Goal: Task Accomplishment & Management: Use online tool/utility

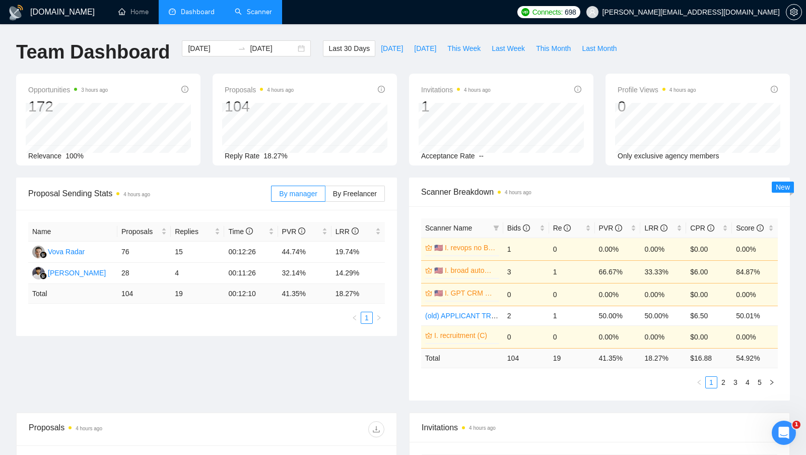
click at [235, 16] on link "Scanner" at bounding box center [253, 12] width 37 height 9
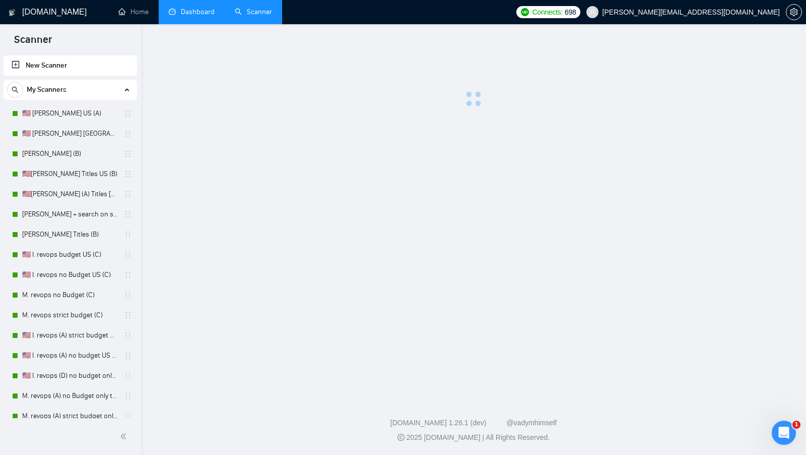
click at [204, 16] on link "Dashboard" at bounding box center [192, 12] width 46 height 9
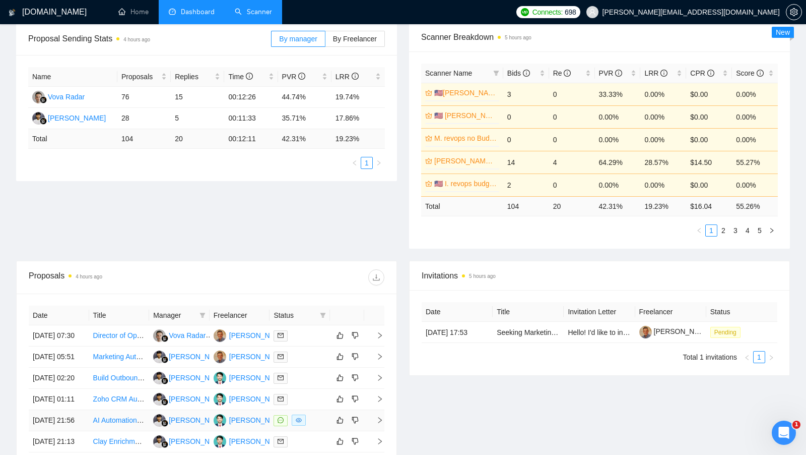
scroll to position [152, 0]
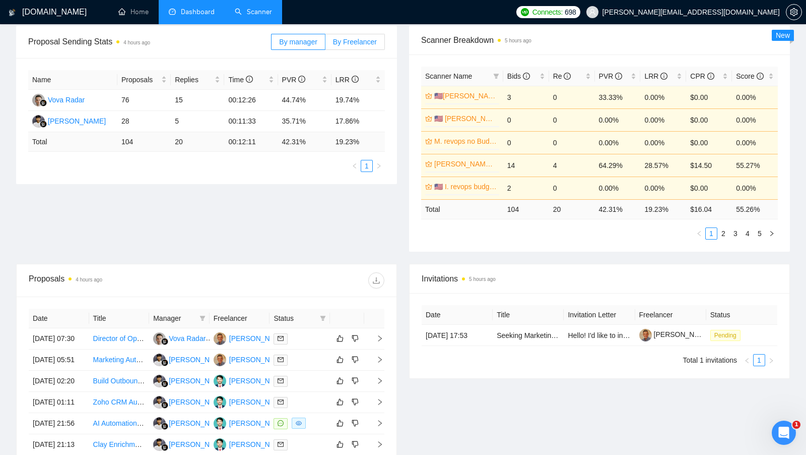
click at [351, 44] on span "By Freelancer" at bounding box center [355, 42] width 44 height 8
click at [326, 44] on input "By Freelancer" at bounding box center [326, 44] width 0 height 0
click at [294, 39] on span "By manager" at bounding box center [298, 42] width 38 height 8
click at [272, 44] on input "By manager" at bounding box center [272, 44] width 0 height 0
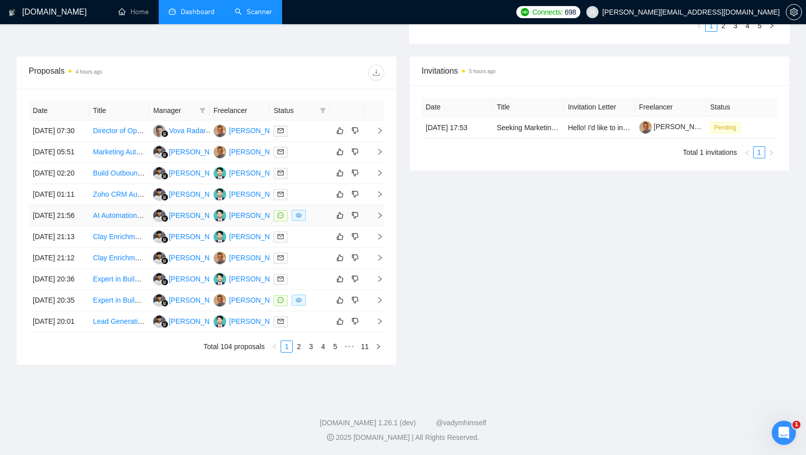
scroll to position [450, 0]
click at [325, 294] on div at bounding box center [300, 300] width 52 height 12
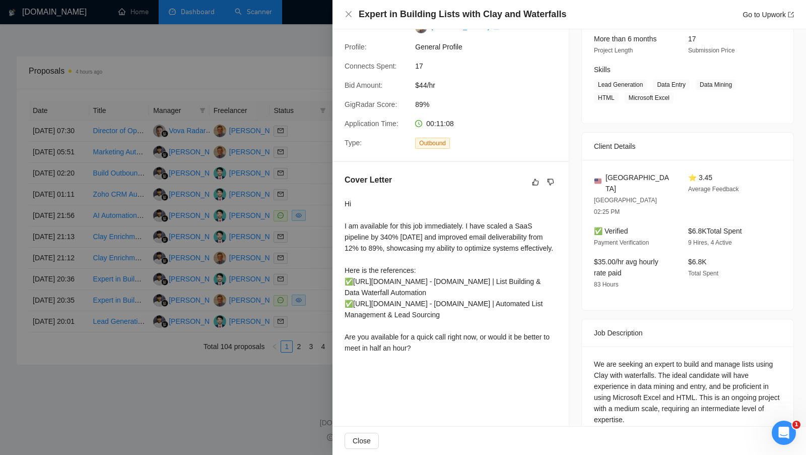
scroll to position [134, 0]
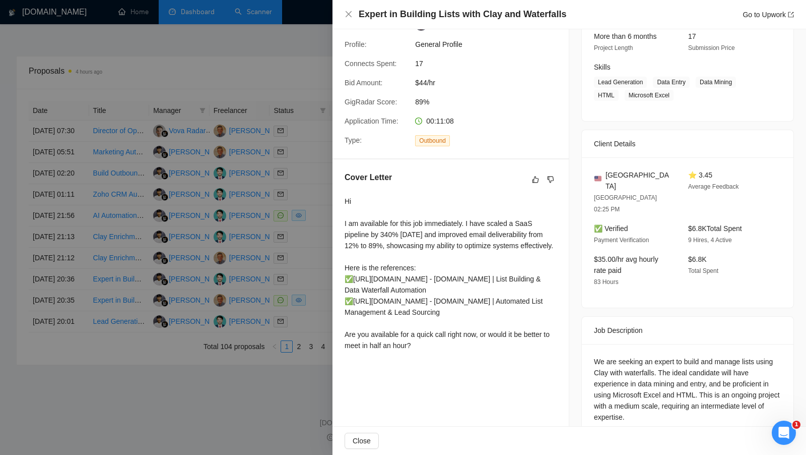
click at [323, 273] on div at bounding box center [403, 227] width 806 height 455
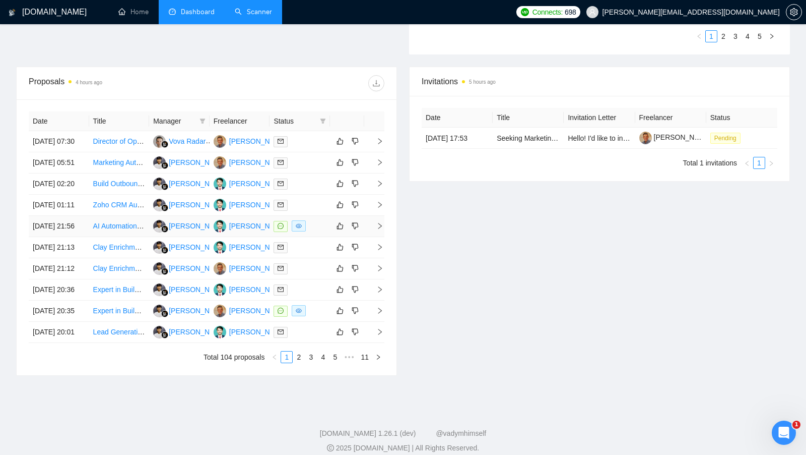
scroll to position [343, 0]
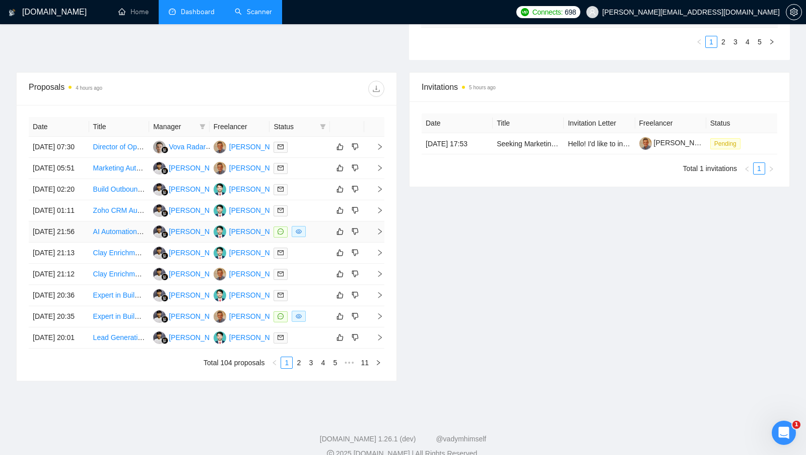
click at [322, 237] on div at bounding box center [300, 232] width 52 height 12
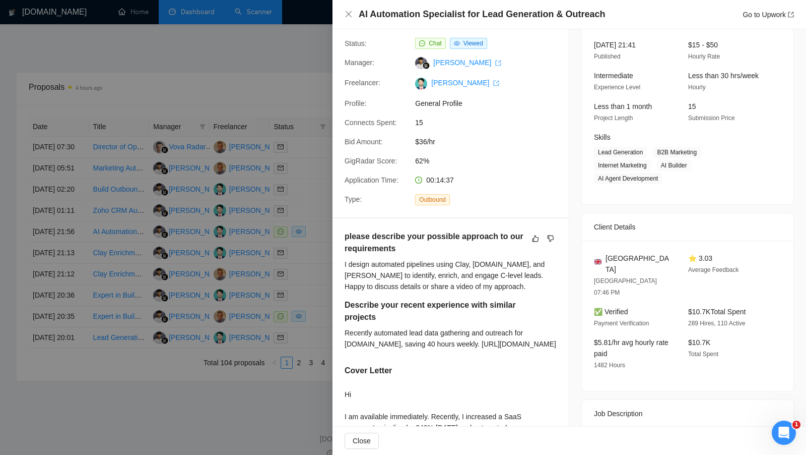
scroll to position [69, 0]
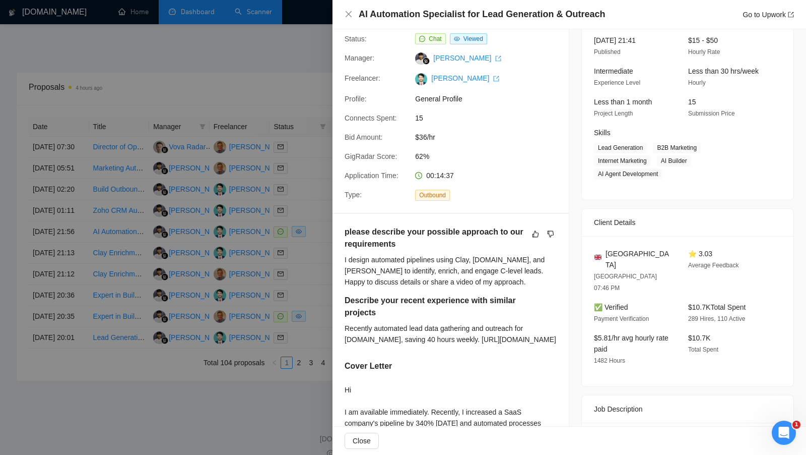
click at [282, 91] on div at bounding box center [403, 227] width 806 height 455
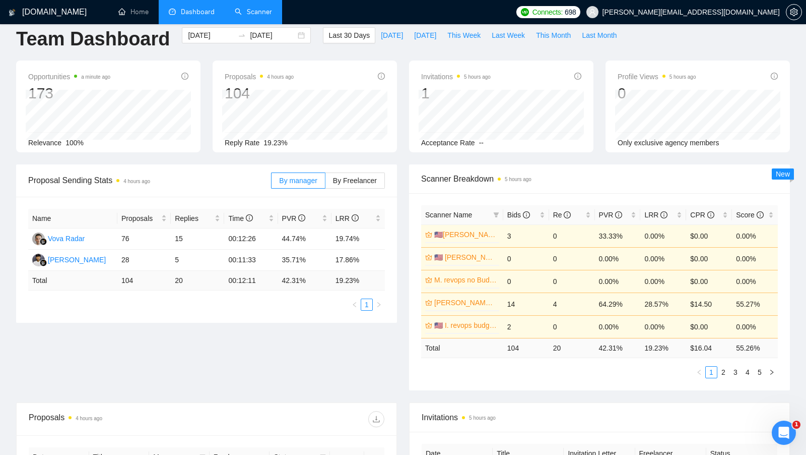
scroll to position [0, 0]
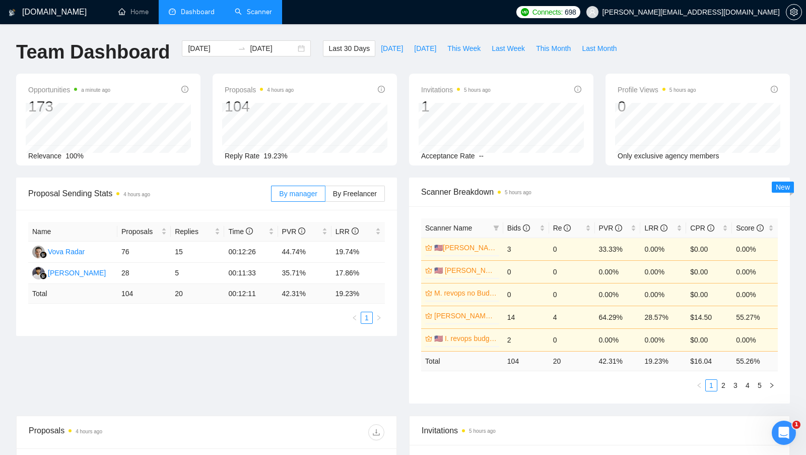
click at [267, 16] on link "Scanner" at bounding box center [253, 12] width 37 height 9
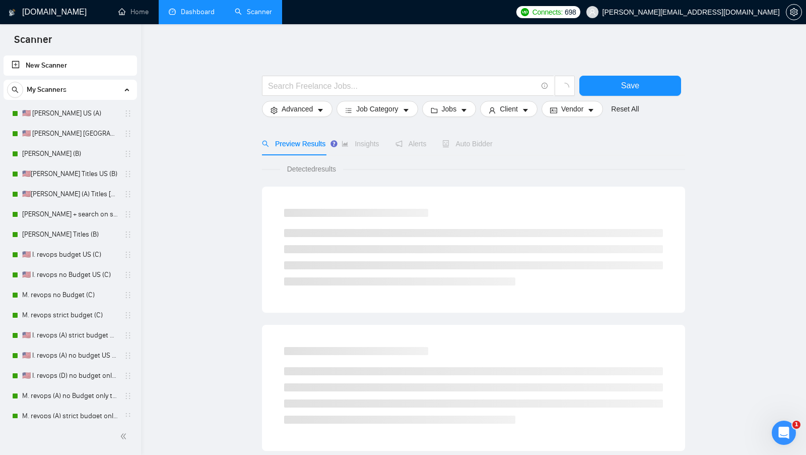
click at [235, 16] on link "Scanner" at bounding box center [253, 12] width 37 height 9
click at [215, 16] on link "Dashboard" at bounding box center [192, 12] width 46 height 9
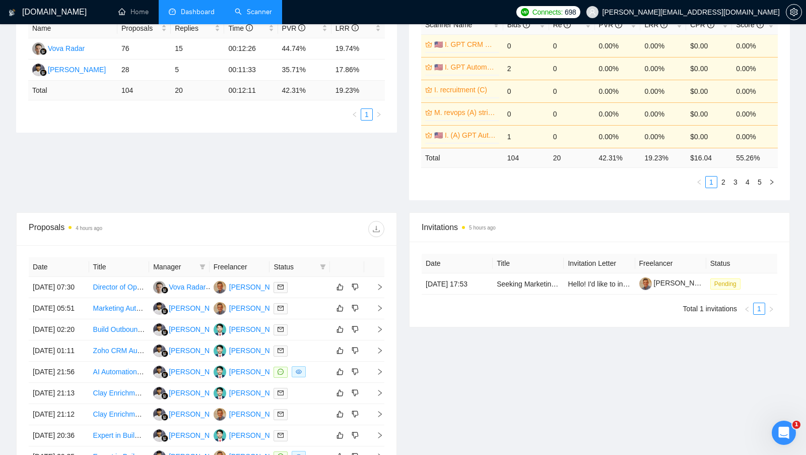
scroll to position [209, 0]
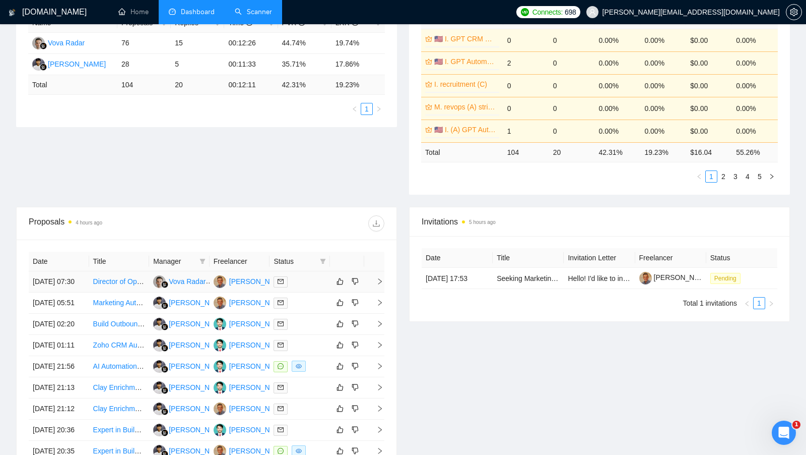
click at [317, 275] on td at bounding box center [300, 281] width 60 height 21
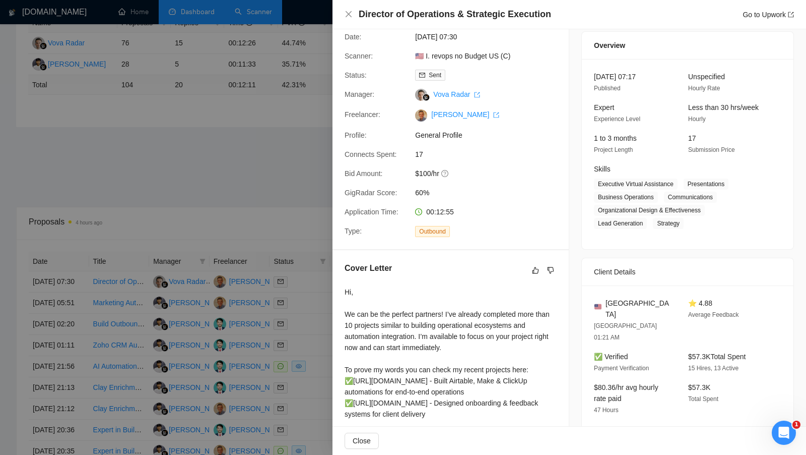
scroll to position [0, 0]
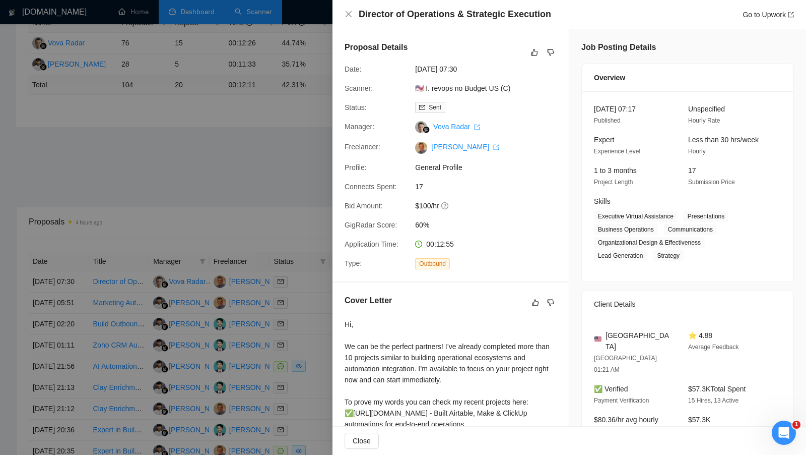
click at [295, 190] on div at bounding box center [403, 227] width 806 height 455
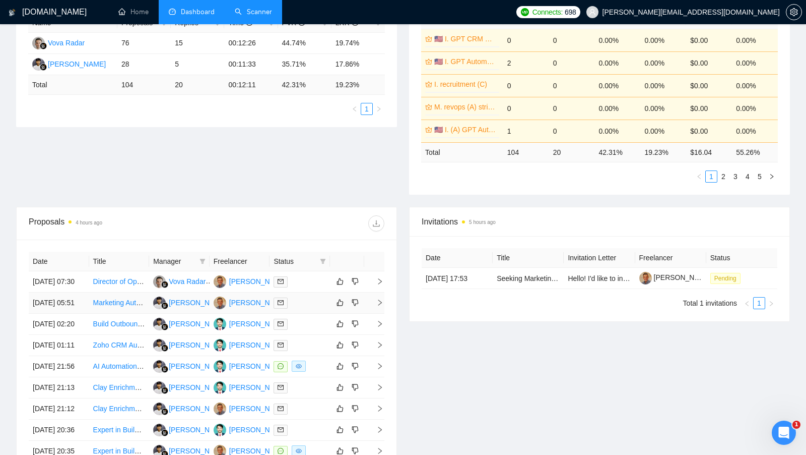
click at [320, 308] on div at bounding box center [300, 303] width 52 height 12
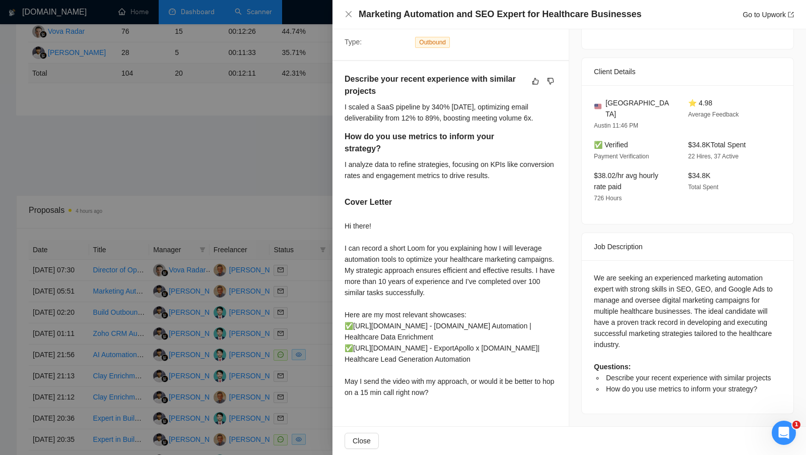
scroll to position [221, 0]
click at [300, 231] on div at bounding box center [403, 227] width 806 height 455
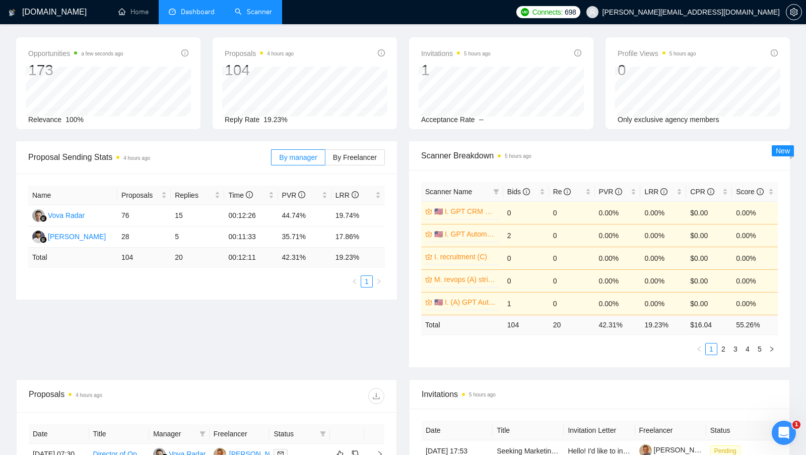
scroll to position [32, 0]
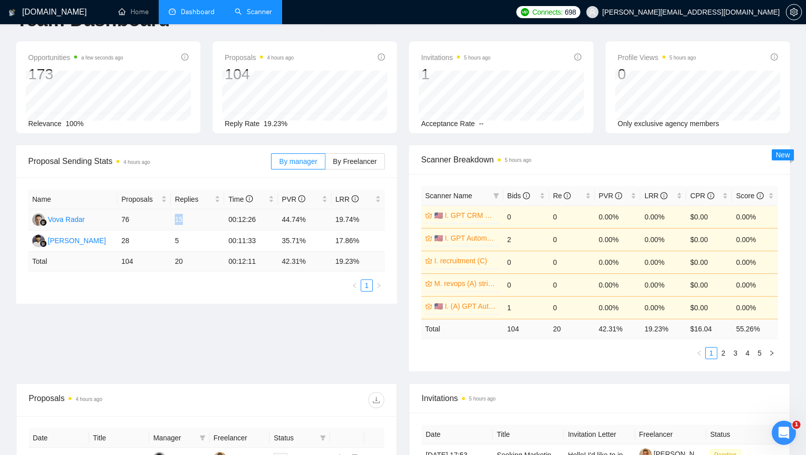
drag, startPoint x: 172, startPoint y: 216, endPoint x: 190, endPoint y: 216, distance: 17.6
click at [190, 216] on td "15" at bounding box center [197, 219] width 53 height 21
click at [591, 193] on div "Re" at bounding box center [572, 195] width 38 height 11
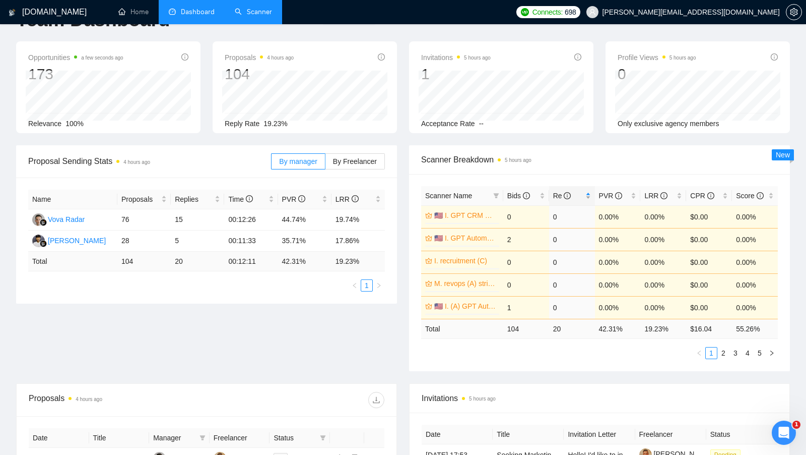
click at [591, 193] on div "Re" at bounding box center [572, 195] width 38 height 11
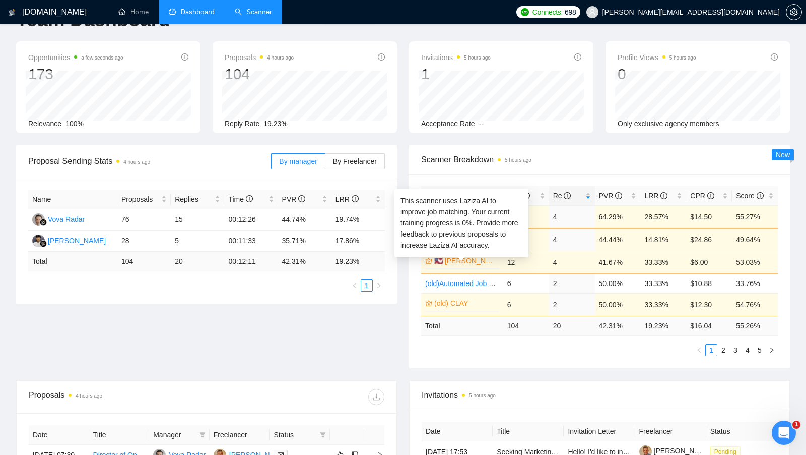
click at [470, 262] on link "🇺🇸 [PERSON_NAME] [GEOGRAPHIC_DATA] (D)" at bounding box center [465, 260] width 63 height 11
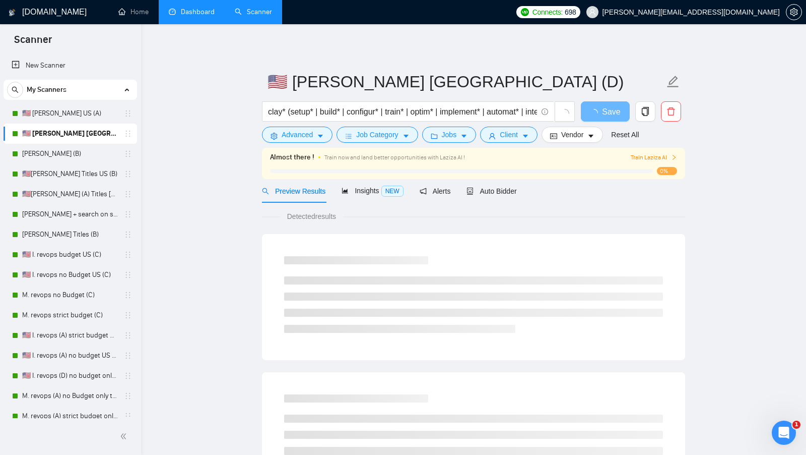
click at [197, 13] on link "Dashboard" at bounding box center [192, 12] width 46 height 9
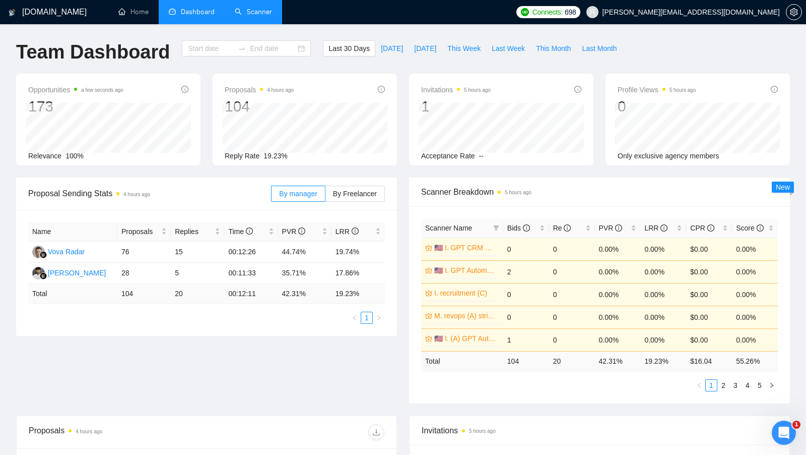
type input "[DATE]"
click at [588, 225] on div "Re" at bounding box center [572, 227] width 38 height 11
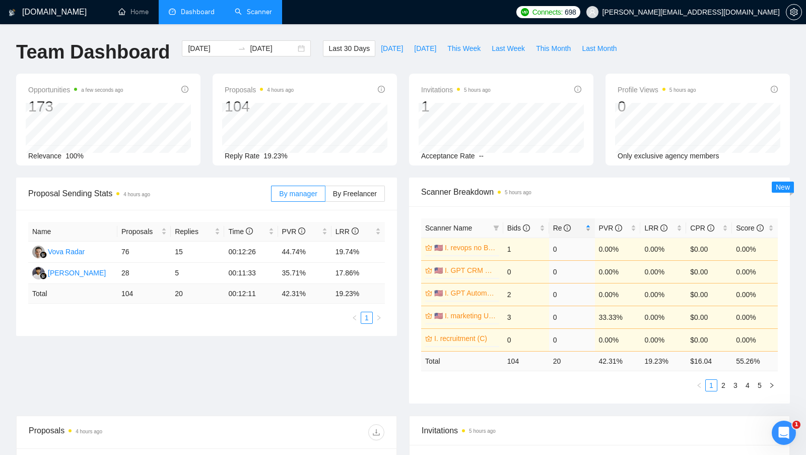
click at [588, 225] on div "Re" at bounding box center [572, 227] width 38 height 11
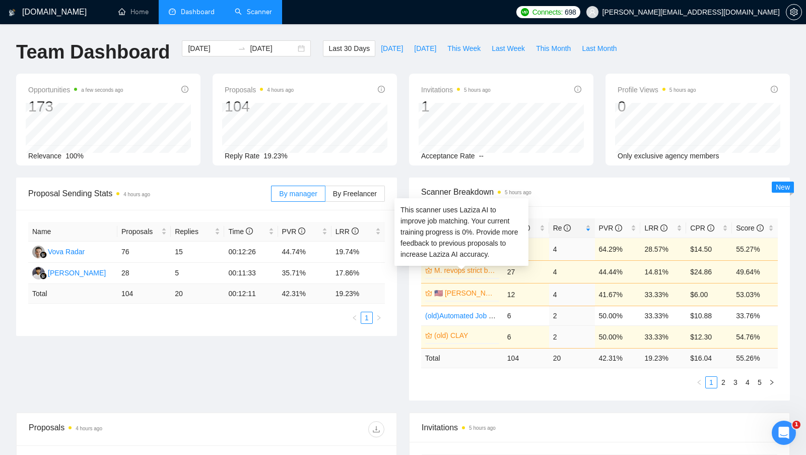
click at [480, 271] on link "M. revops strict budget (C)" at bounding box center [465, 270] width 63 height 11
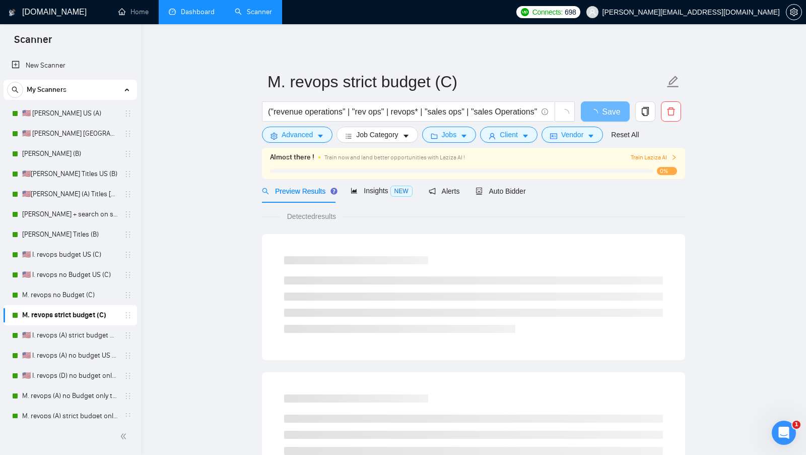
click at [201, 16] on link "Dashboard" at bounding box center [192, 12] width 46 height 9
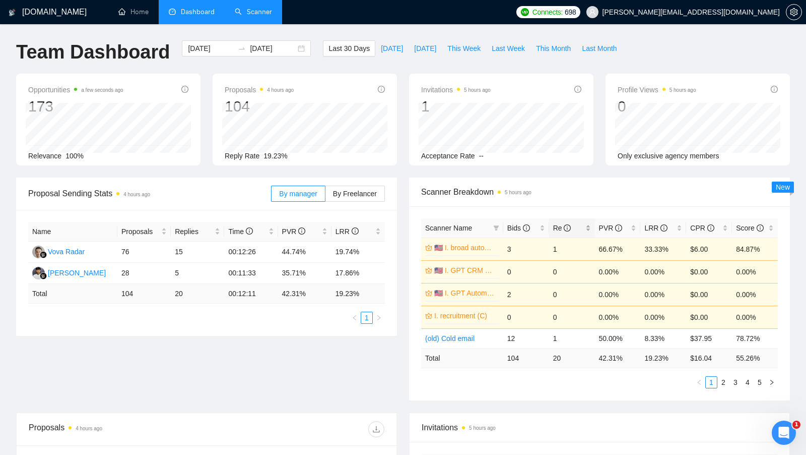
click at [585, 225] on div "Re" at bounding box center [572, 227] width 38 height 11
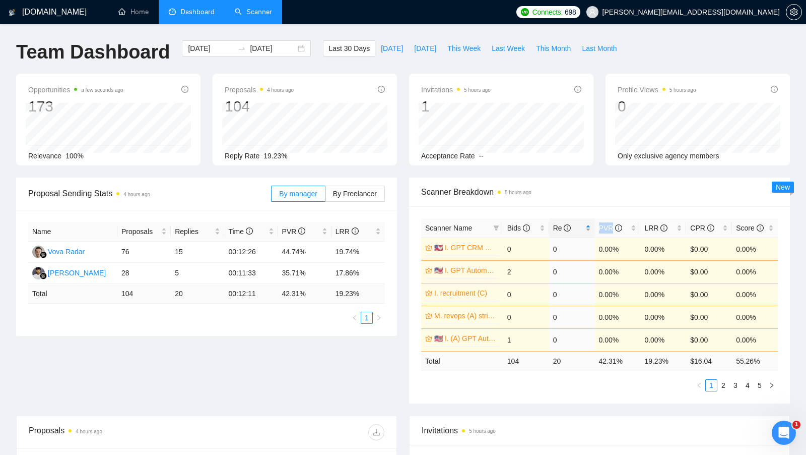
click at [586, 225] on div "Re" at bounding box center [572, 227] width 38 height 11
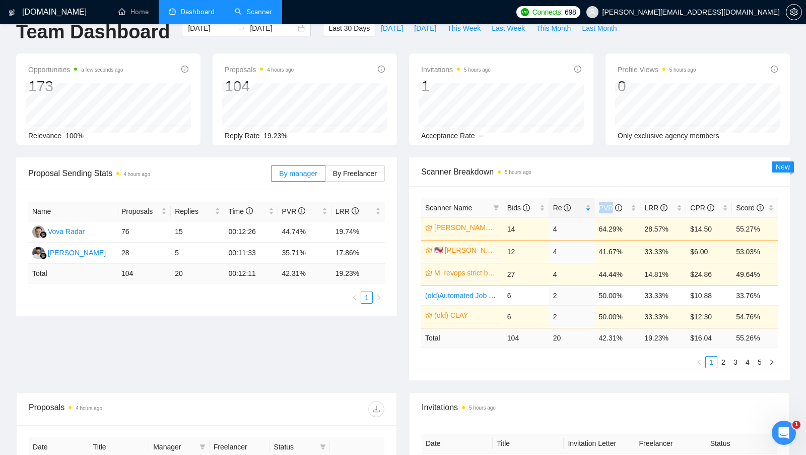
scroll to position [22, 0]
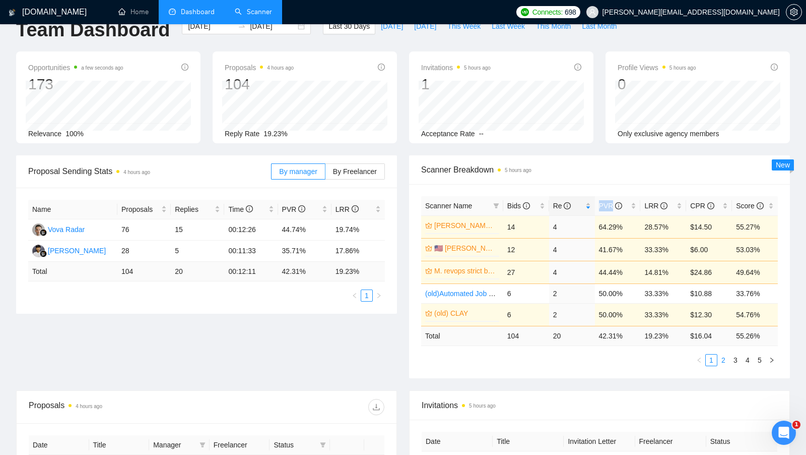
click at [725, 357] on link "2" at bounding box center [723, 359] width 11 height 11
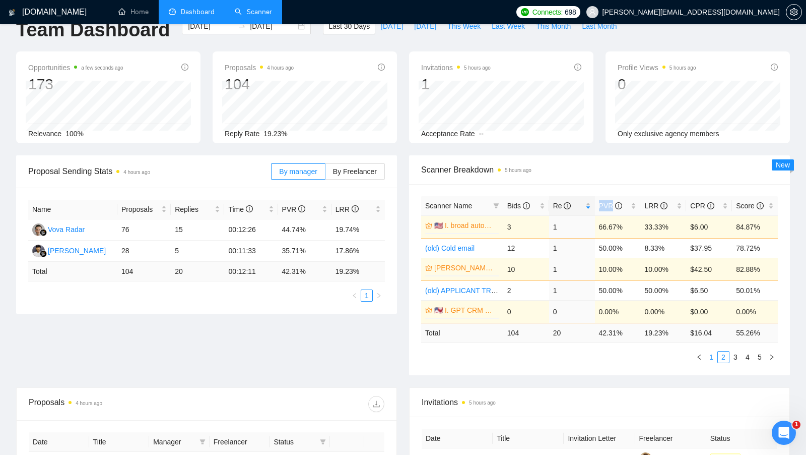
click at [716, 357] on link "1" at bounding box center [711, 356] width 11 height 11
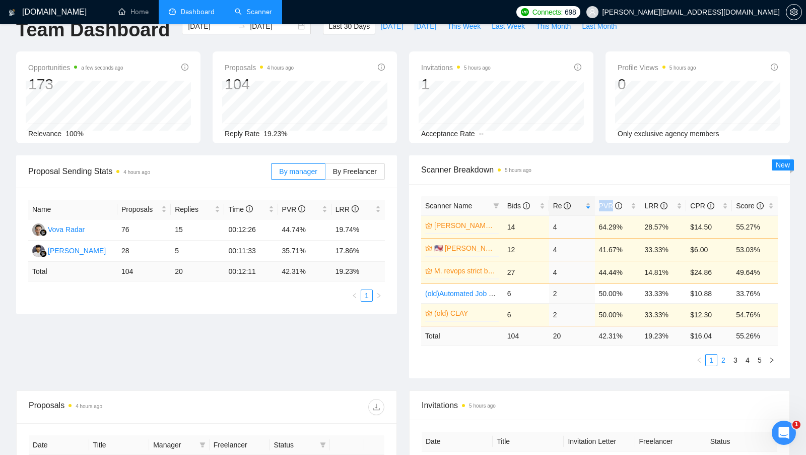
click at [729, 357] on link "2" at bounding box center [723, 359] width 11 height 11
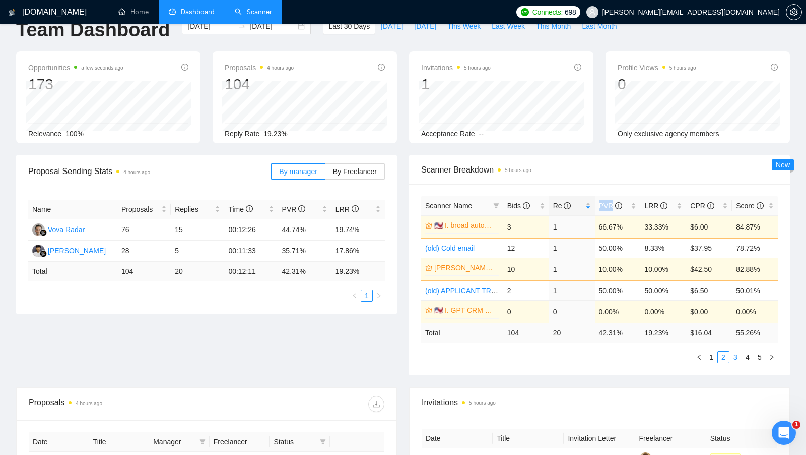
click at [735, 357] on link "3" at bounding box center [735, 356] width 11 height 11
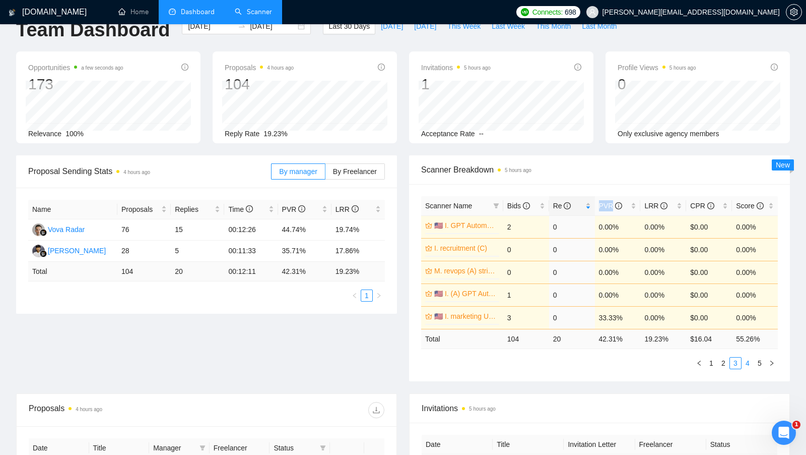
click at [751, 357] on link "4" at bounding box center [747, 362] width 11 height 11
click at [758, 362] on link "5" at bounding box center [760, 362] width 11 height 11
click at [726, 364] on link "2" at bounding box center [723, 362] width 11 height 11
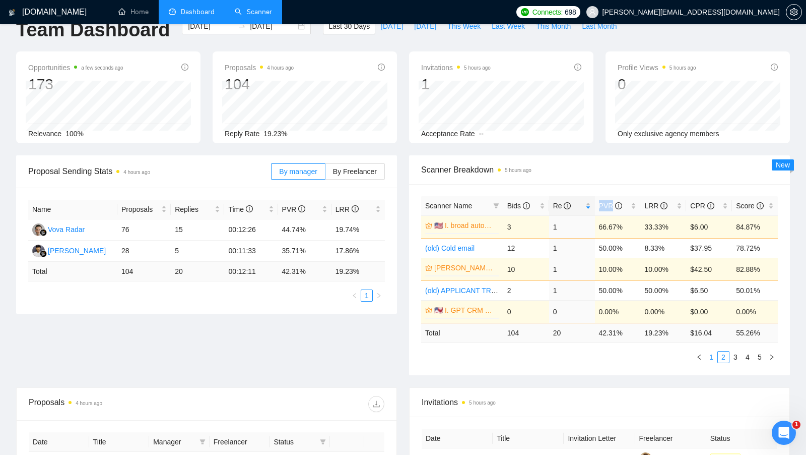
click at [711, 355] on link "1" at bounding box center [711, 356] width 11 height 11
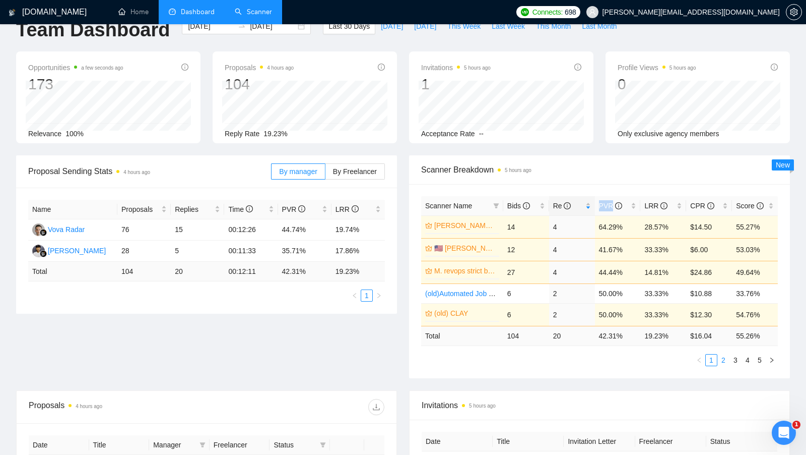
click at [720, 358] on link "2" at bounding box center [723, 359] width 11 height 11
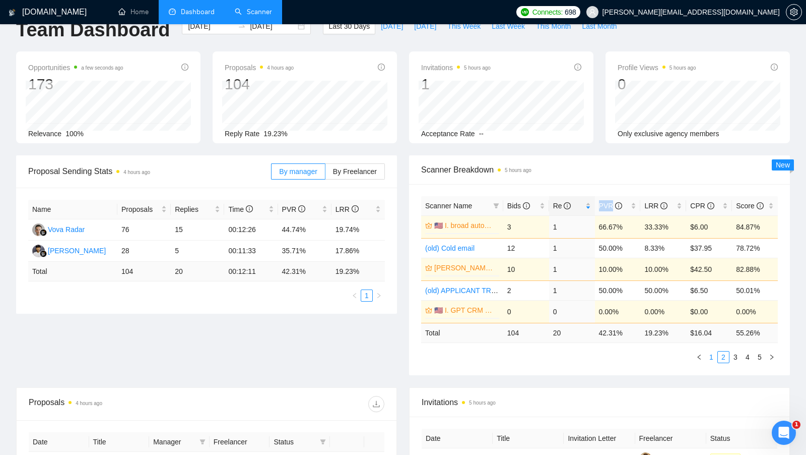
click at [717, 358] on link "1" at bounding box center [711, 356] width 11 height 11
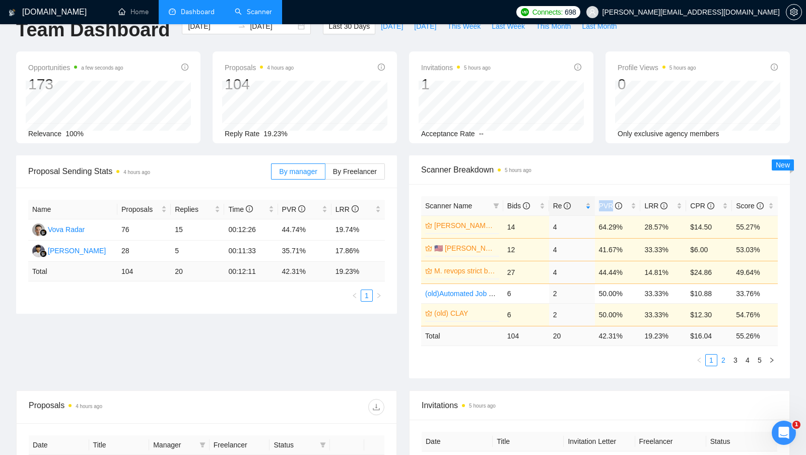
click at [726, 358] on link "2" at bounding box center [723, 359] width 11 height 11
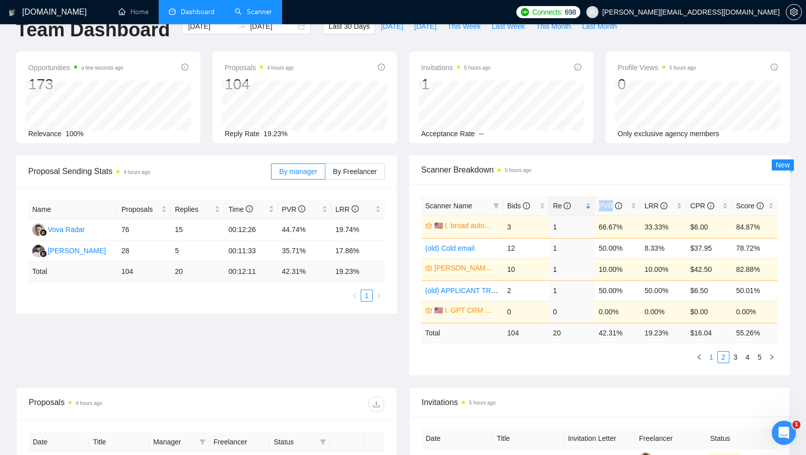
click at [713, 358] on link "1" at bounding box center [711, 356] width 11 height 11
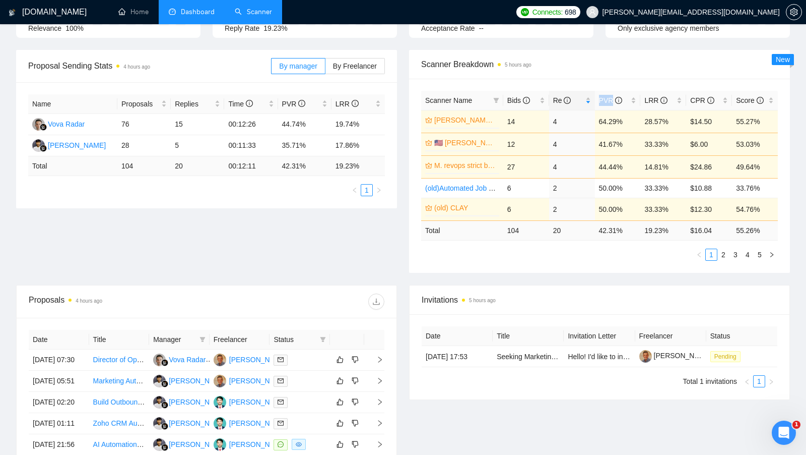
scroll to position [306, 0]
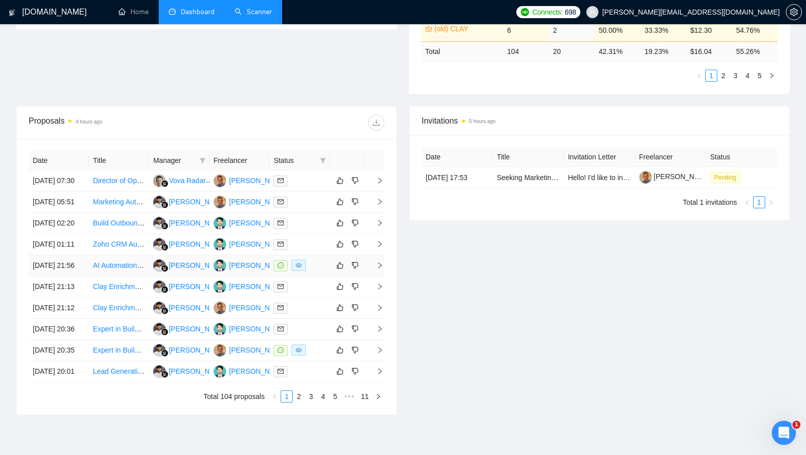
click at [321, 271] on div at bounding box center [300, 266] width 52 height 12
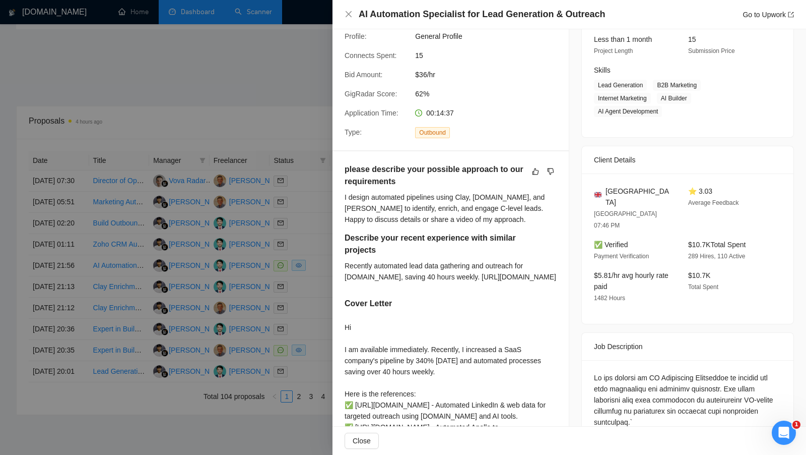
scroll to position [0, 0]
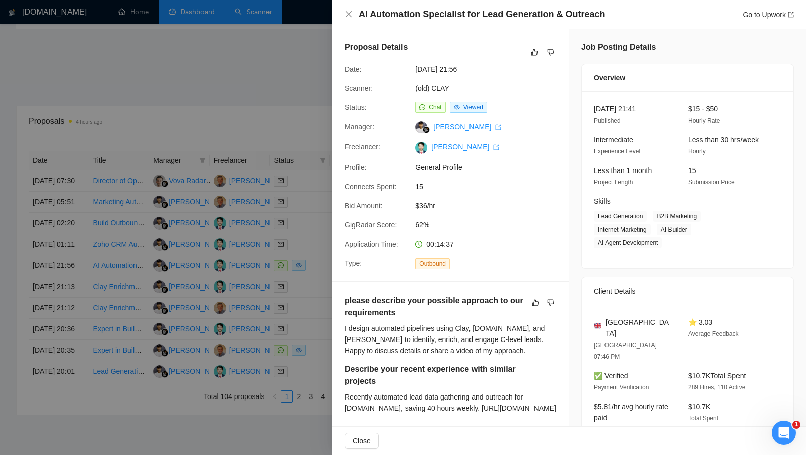
click at [245, 218] on div at bounding box center [403, 227] width 806 height 455
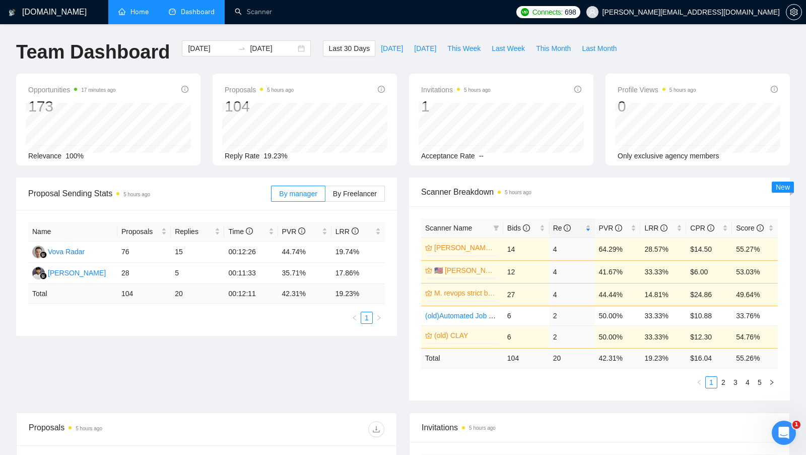
click at [120, 8] on link "Home" at bounding box center [133, 12] width 30 height 9
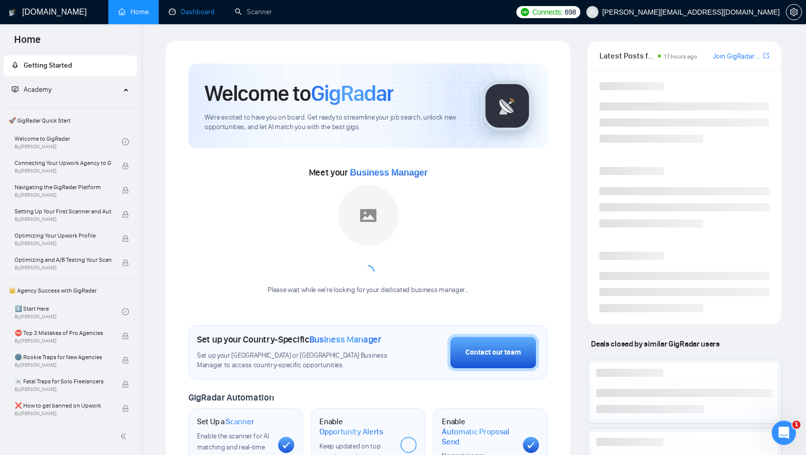
click at [192, 16] on link "Dashboard" at bounding box center [192, 12] width 46 height 9
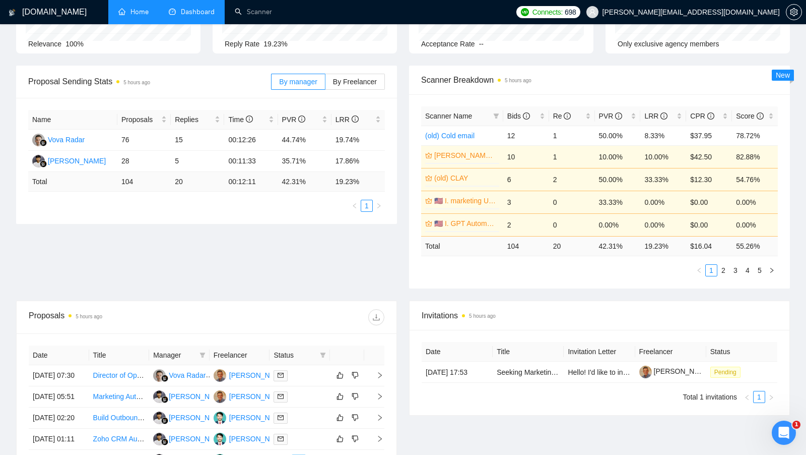
scroll to position [9, 0]
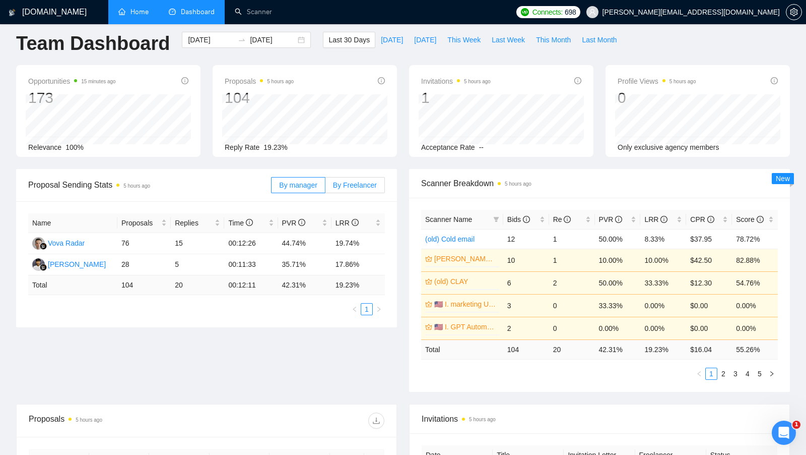
click at [364, 177] on label "By Freelancer" at bounding box center [355, 185] width 59 height 16
click at [326, 188] on input "By Freelancer" at bounding box center [326, 188] width 0 height 0
click at [311, 177] on label "By manager" at bounding box center [298, 185] width 54 height 16
click at [272, 188] on input "By manager" at bounding box center [272, 188] width 0 height 0
click at [356, 177] on label "By Freelancer" at bounding box center [355, 185] width 59 height 16
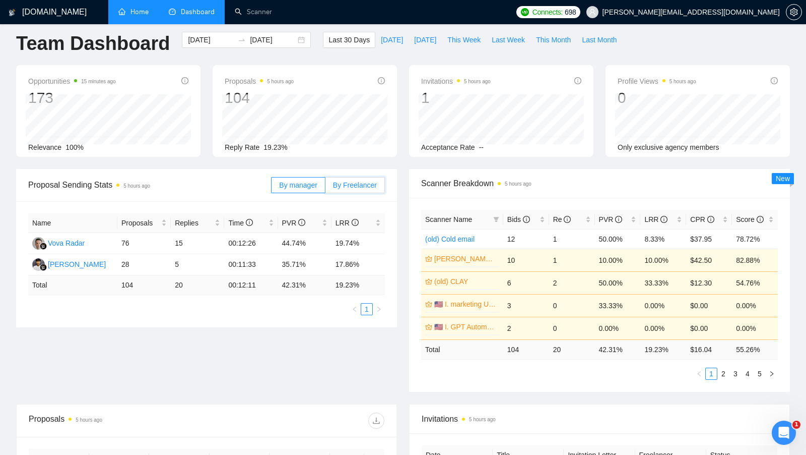
click at [326, 188] on input "By Freelancer" at bounding box center [326, 188] width 0 height 0
click at [284, 177] on label "By manager" at bounding box center [298, 185] width 54 height 16
click at [272, 188] on input "By manager" at bounding box center [272, 188] width 0 height 0
click at [339, 177] on label "By Freelancer" at bounding box center [355, 185] width 59 height 16
click at [326, 188] on input "By Freelancer" at bounding box center [326, 188] width 0 height 0
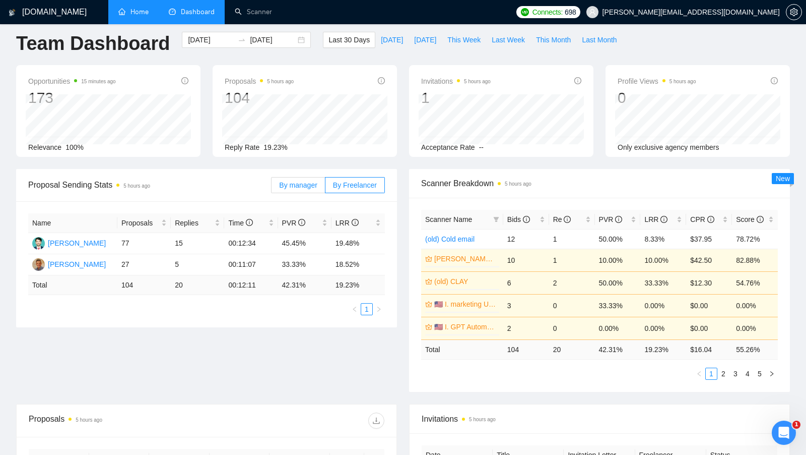
click at [296, 177] on label "By manager" at bounding box center [298, 185] width 54 height 16
click at [272, 188] on input "By manager" at bounding box center [272, 188] width 0 height 0
click at [333, 181] on span "By Freelancer" at bounding box center [355, 185] width 44 height 8
click at [326, 188] on input "By Freelancer" at bounding box center [326, 188] width 0 height 0
click at [308, 189] on label "By manager" at bounding box center [298, 185] width 54 height 16
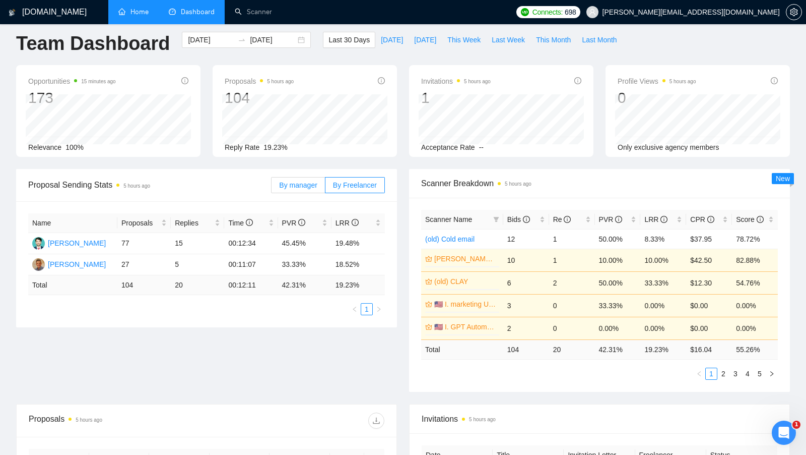
click at [272, 188] on input "By manager" at bounding box center [272, 188] width 0 height 0
click at [244, 16] on link "Scanner" at bounding box center [253, 12] width 37 height 9
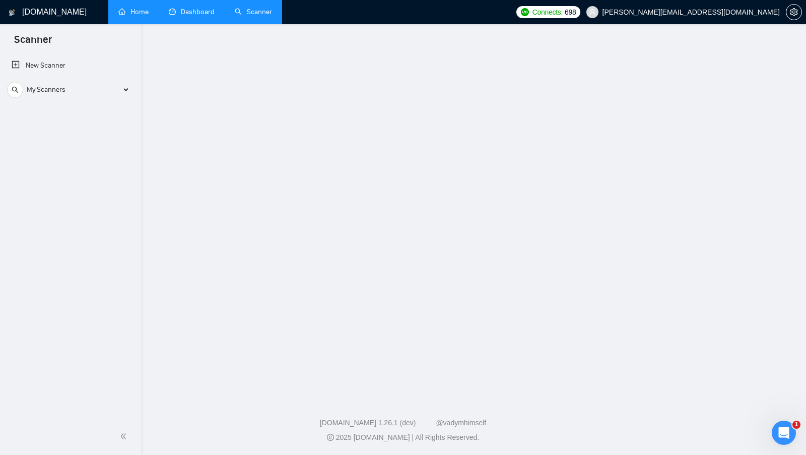
click at [197, 16] on link "Dashboard" at bounding box center [192, 12] width 46 height 9
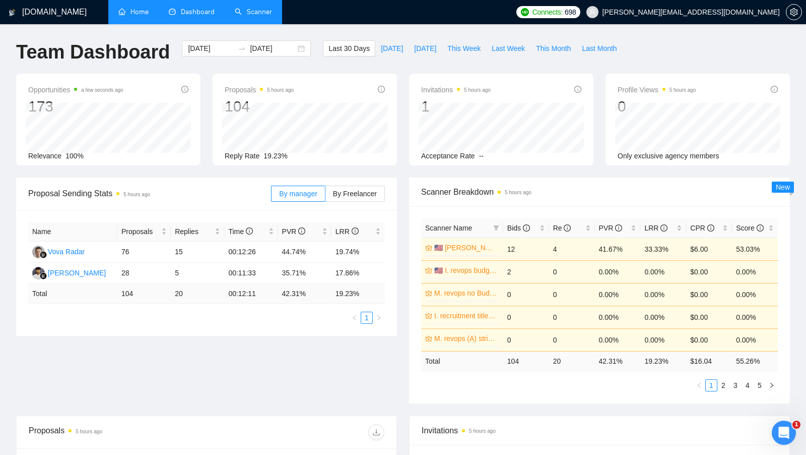
click at [249, 9] on link "Scanner" at bounding box center [253, 12] width 37 height 9
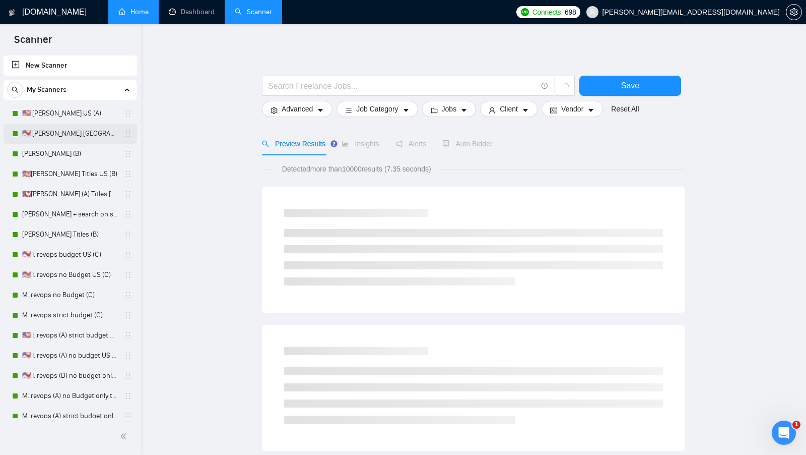
click at [30, 128] on link "🇺🇸 [PERSON_NAME] [GEOGRAPHIC_DATA] (D)" at bounding box center [70, 133] width 96 height 20
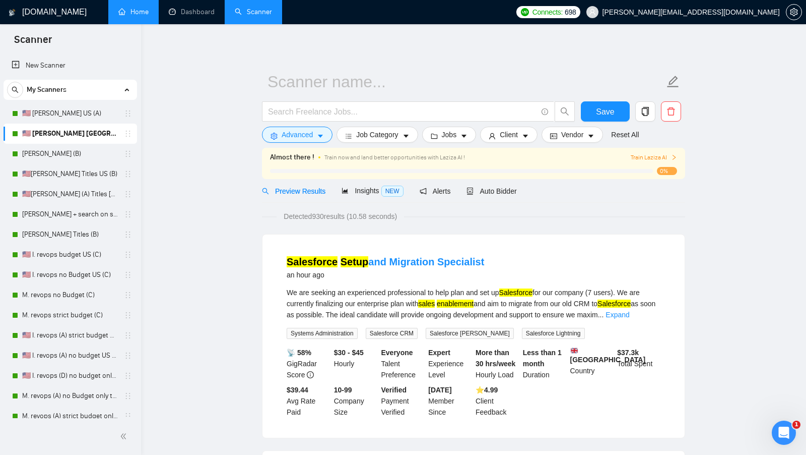
click at [124, 123] on div "🇺🇸 [PERSON_NAME] [GEOGRAPHIC_DATA] (D)" at bounding box center [72, 133] width 120 height 20
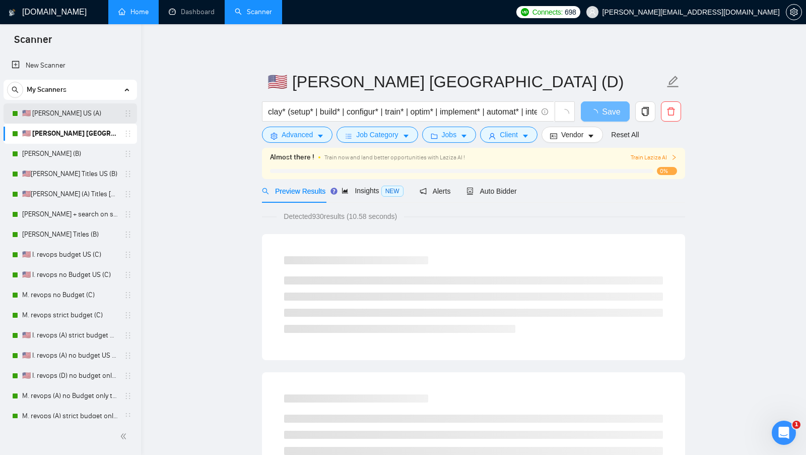
click at [89, 120] on link "🇺🇸 [PERSON_NAME] US (A)" at bounding box center [70, 113] width 96 height 20
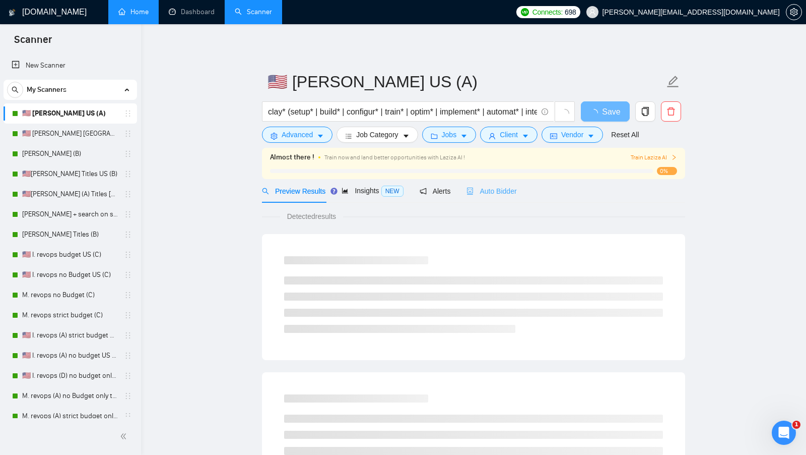
click at [487, 183] on div "Auto Bidder" at bounding box center [492, 191] width 50 height 24
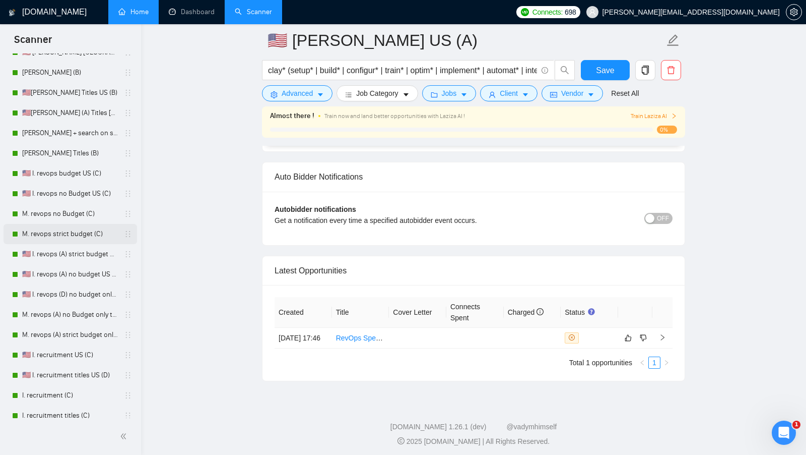
scroll to position [121, 0]
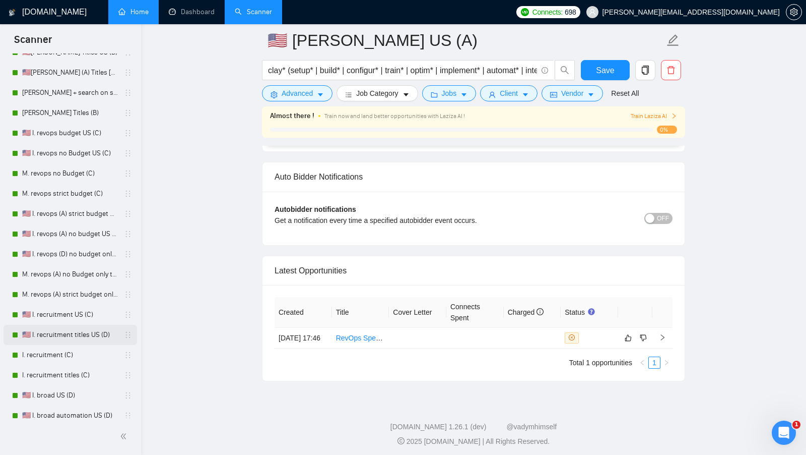
click at [100, 331] on link "🇺🇸 I. recruitment titles US (D)" at bounding box center [70, 335] width 96 height 20
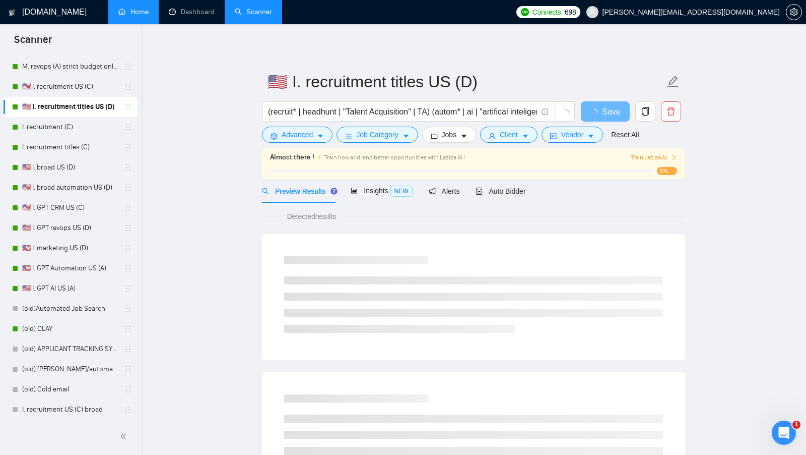
scroll to position [431, 0]
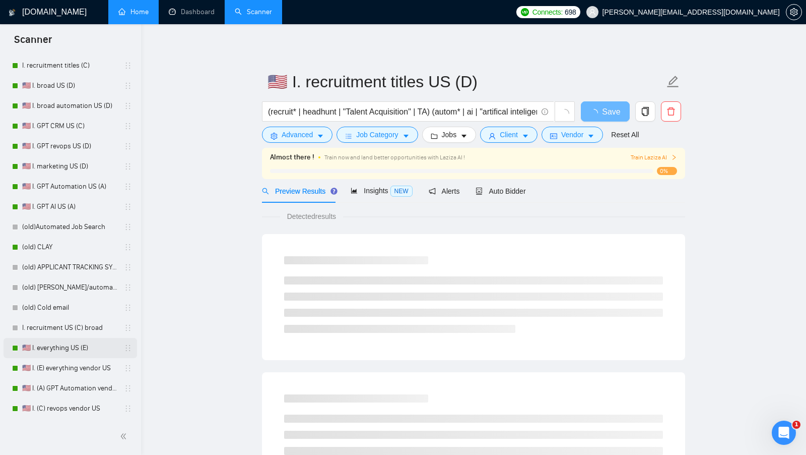
click at [81, 347] on link "🇺🇸 I. everything US (E)" at bounding box center [70, 348] width 96 height 20
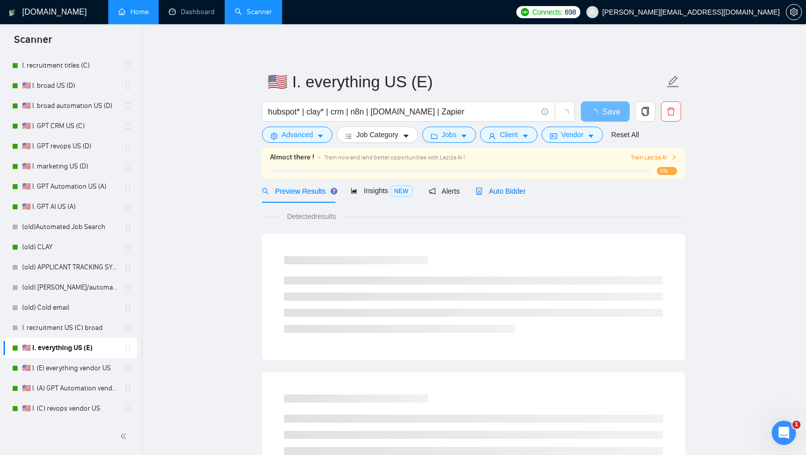
click at [526, 190] on div "Auto Bidder" at bounding box center [501, 190] width 50 height 11
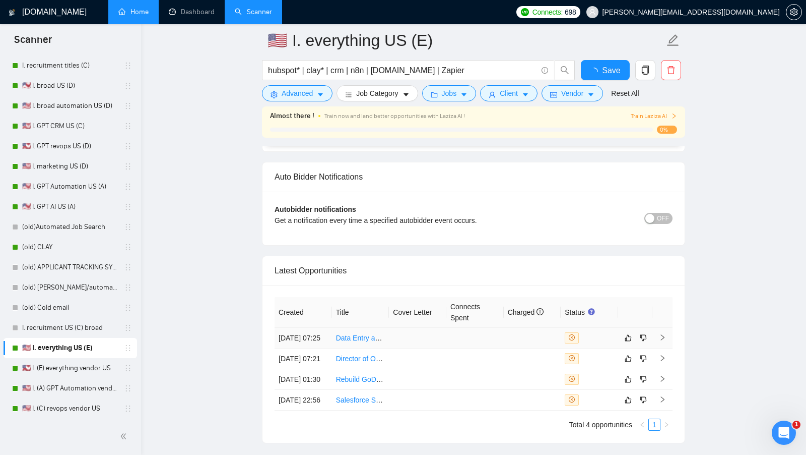
scroll to position [2439, 0]
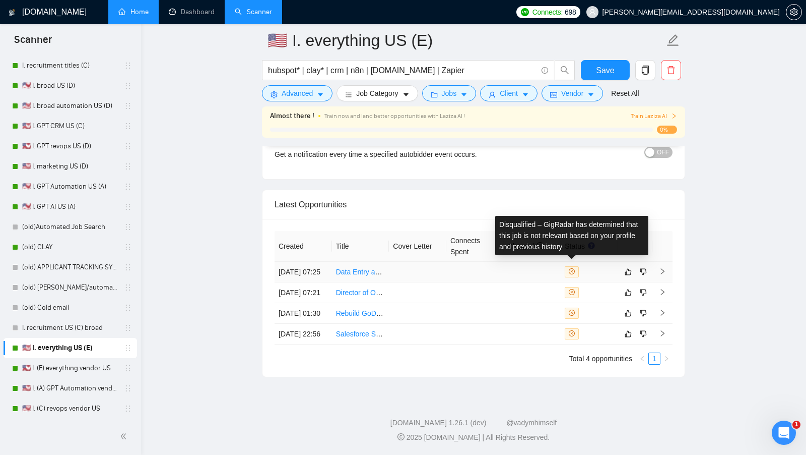
click at [552, 262] on td at bounding box center [532, 272] width 57 height 21
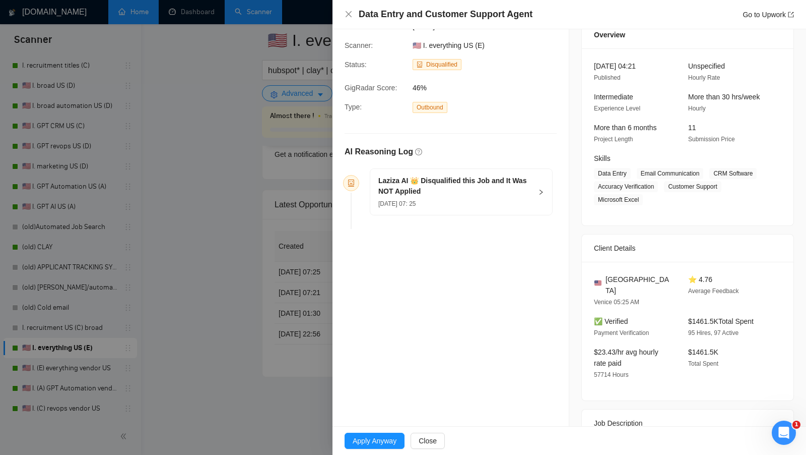
scroll to position [7, 0]
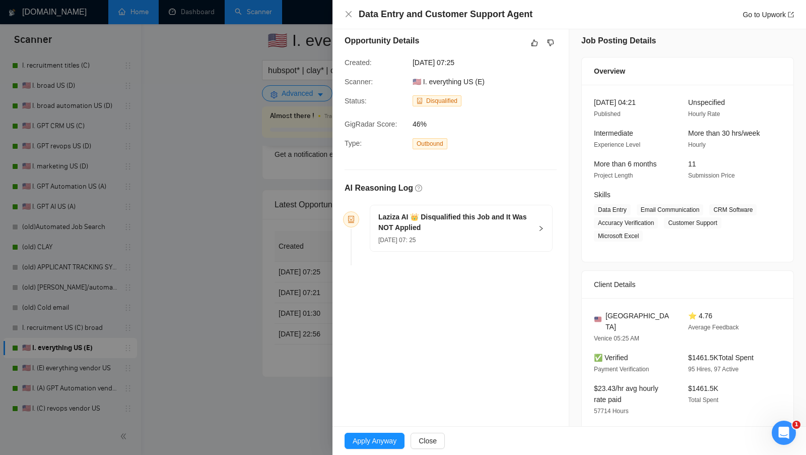
click at [540, 229] on div "Laziza AI 👑 Disqualified this Job and It Was NOT Applied [DATE] 07: 25" at bounding box center [461, 228] width 182 height 46
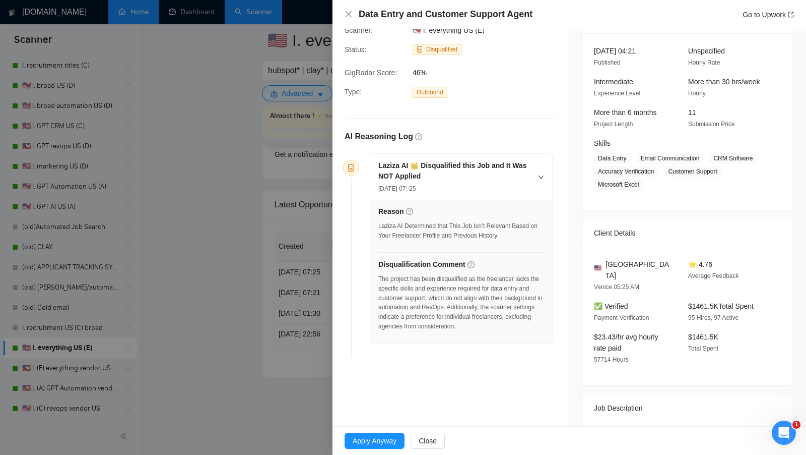
scroll to position [60, 0]
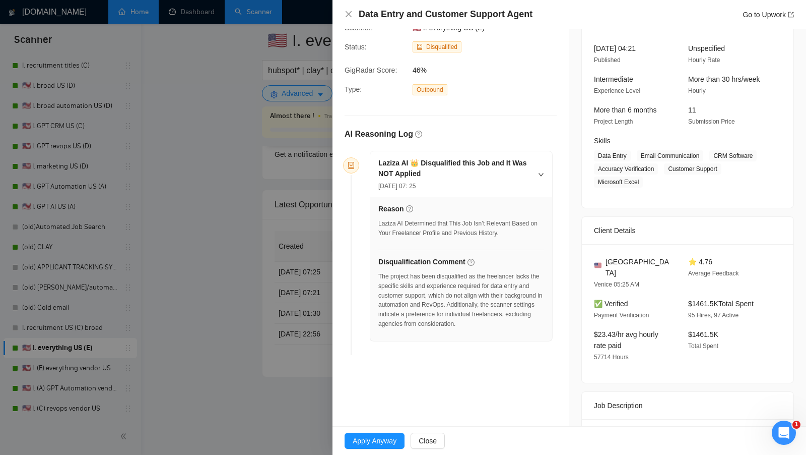
click at [272, 317] on div at bounding box center [403, 227] width 806 height 455
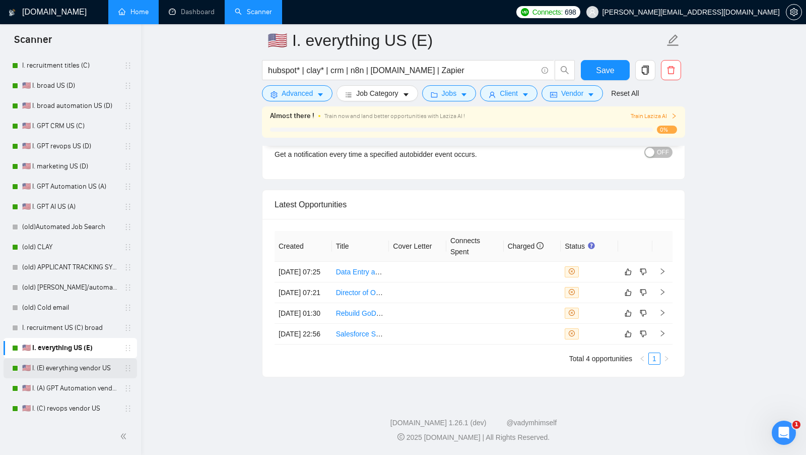
click at [73, 372] on link "🇺🇸 I. (E) everything vendor US" at bounding box center [70, 368] width 96 height 20
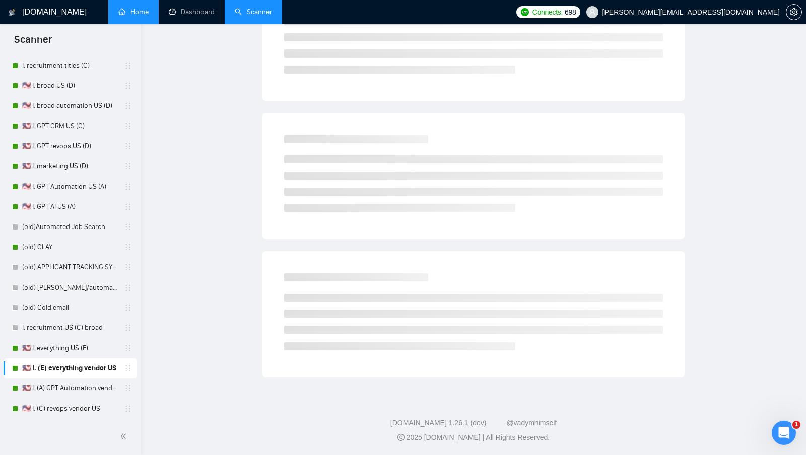
checkbox input "false"
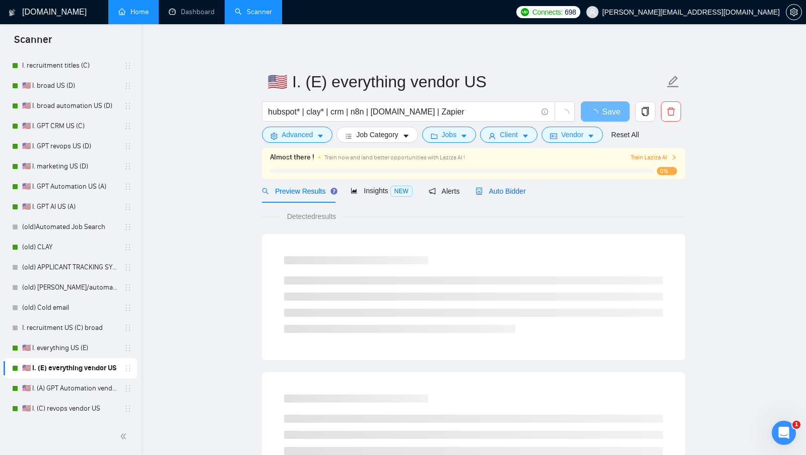
click at [516, 194] on span "Auto Bidder" at bounding box center [501, 191] width 50 height 8
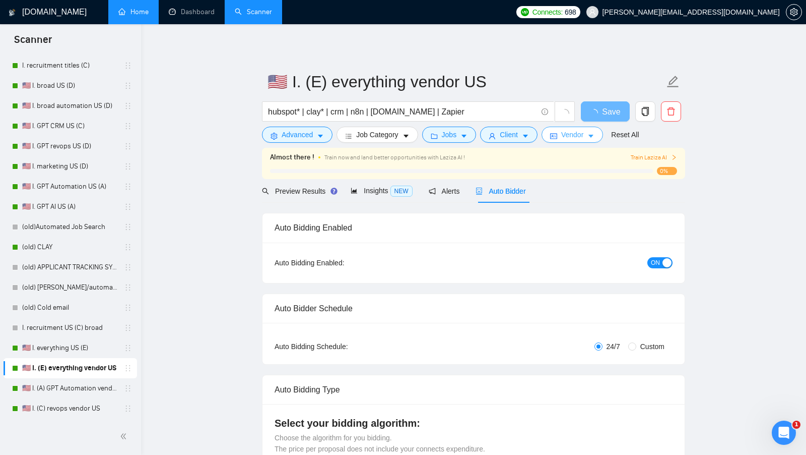
click at [564, 141] on button "Vendor" at bounding box center [572, 135] width 61 height 16
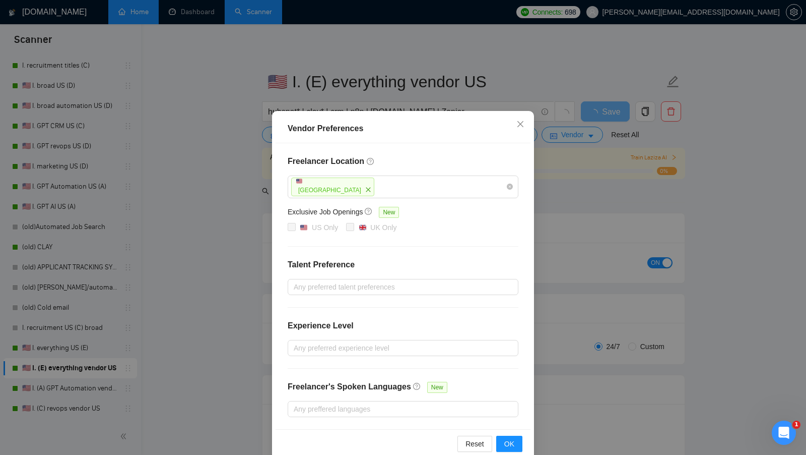
click at [614, 184] on div "Vendor Preferences Freelancer Location [GEOGRAPHIC_DATA] Exclusive Job Openings…" at bounding box center [403, 227] width 806 height 455
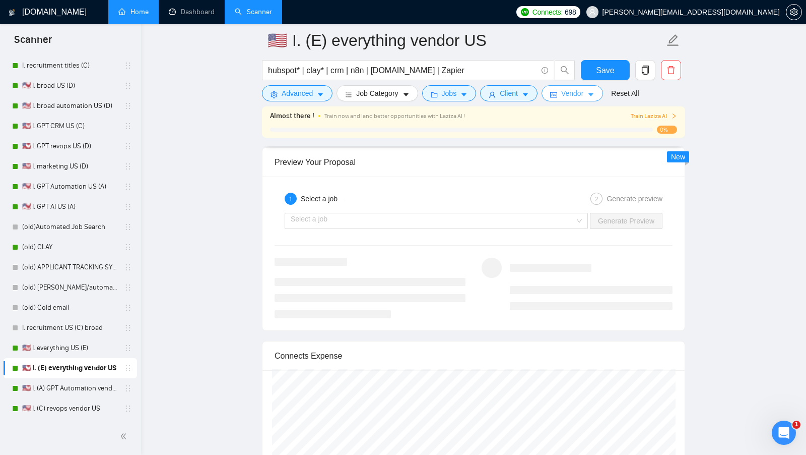
scroll to position [2380, 0]
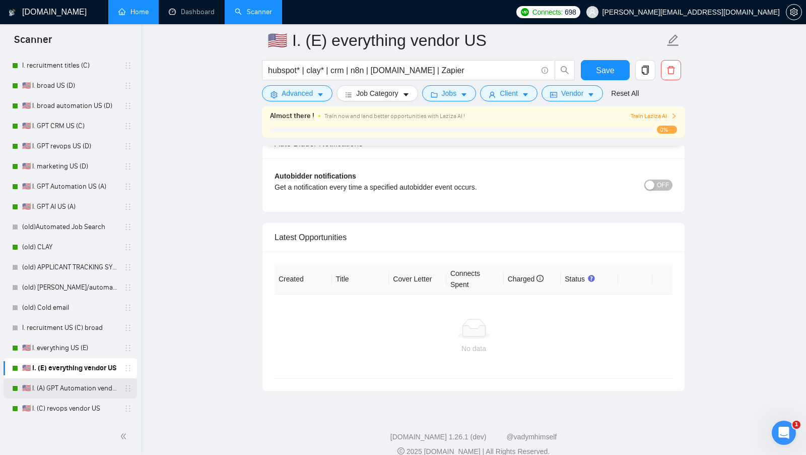
click at [79, 386] on link "🇺🇸 I. (A) GPT Automation vendor US" at bounding box center [70, 388] width 96 height 20
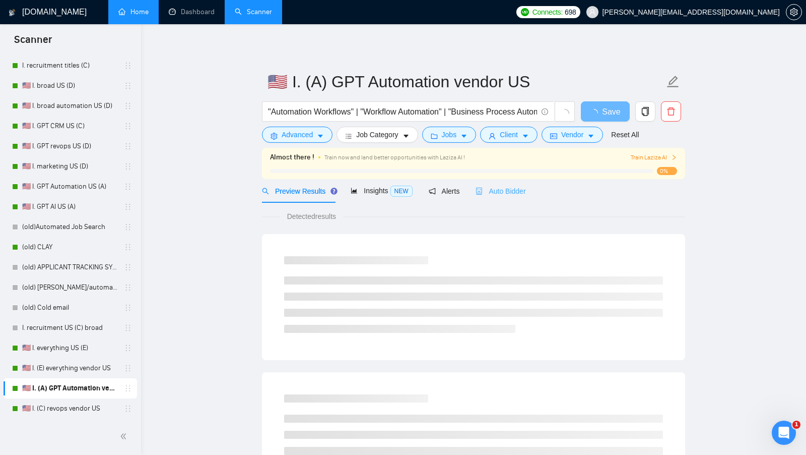
click at [525, 200] on div "Auto Bidder" at bounding box center [501, 191] width 50 height 24
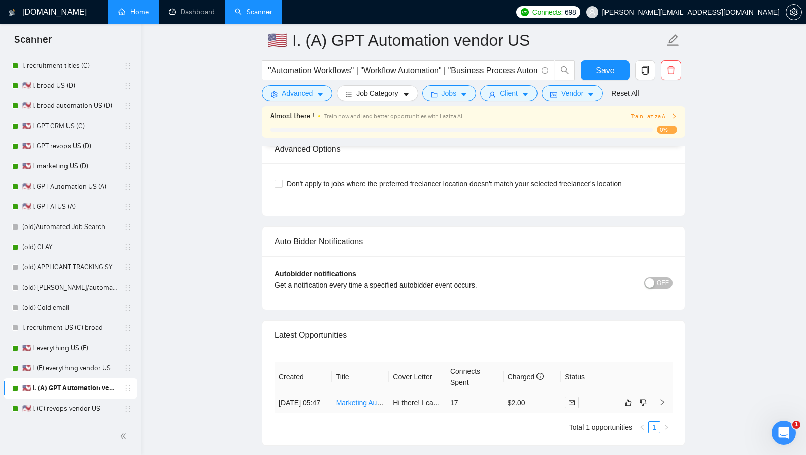
scroll to position [2286, 0]
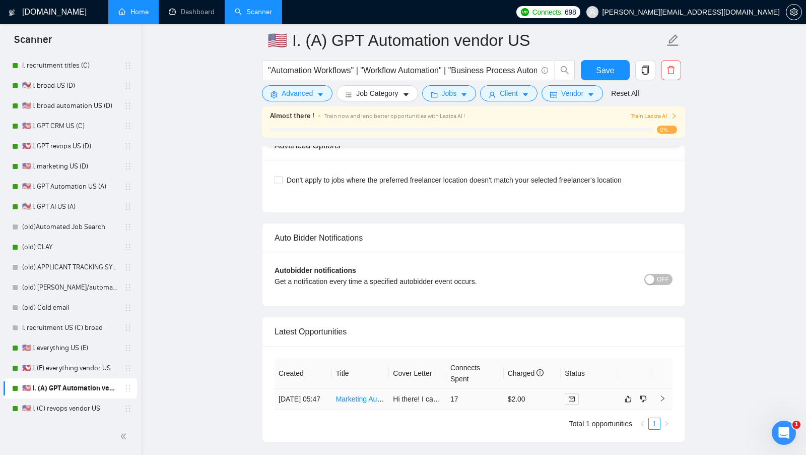
click at [543, 396] on td "$2.00" at bounding box center [532, 399] width 57 height 21
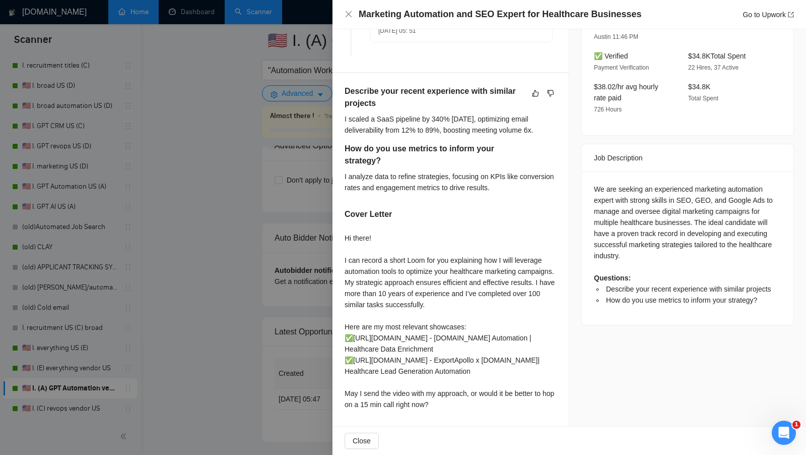
scroll to position [2287, 0]
click at [265, 355] on div at bounding box center [403, 227] width 806 height 455
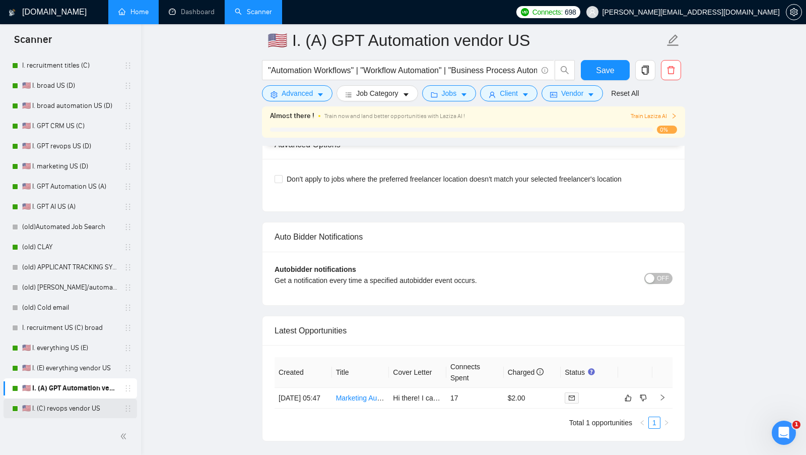
click at [86, 402] on link "🇺🇸 I. (C) revops vendor US" at bounding box center [70, 408] width 96 height 20
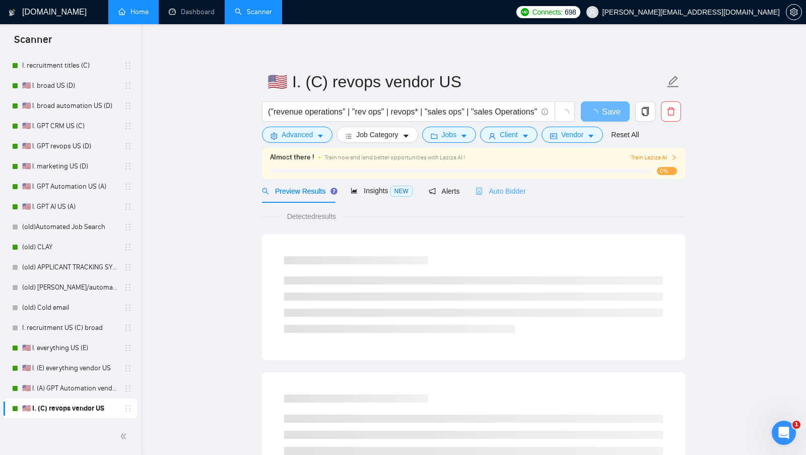
click at [500, 200] on div "Auto Bidder" at bounding box center [501, 191] width 50 height 24
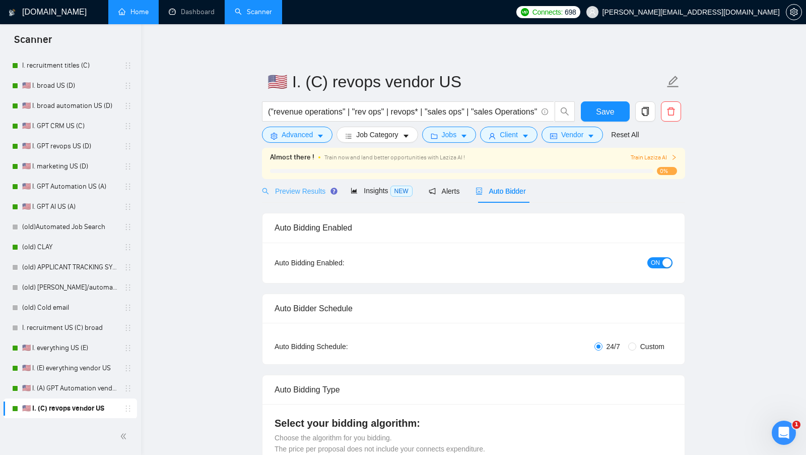
click at [300, 201] on div "Preview Results" at bounding box center [298, 191] width 73 height 24
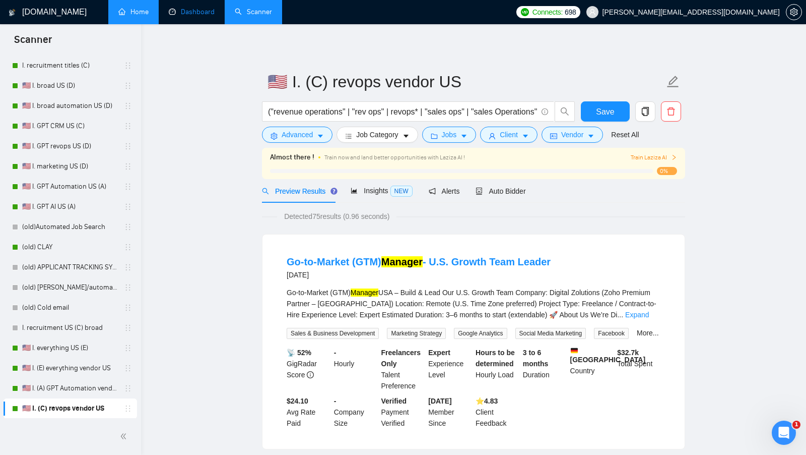
click at [189, 16] on link "Dashboard" at bounding box center [192, 12] width 46 height 9
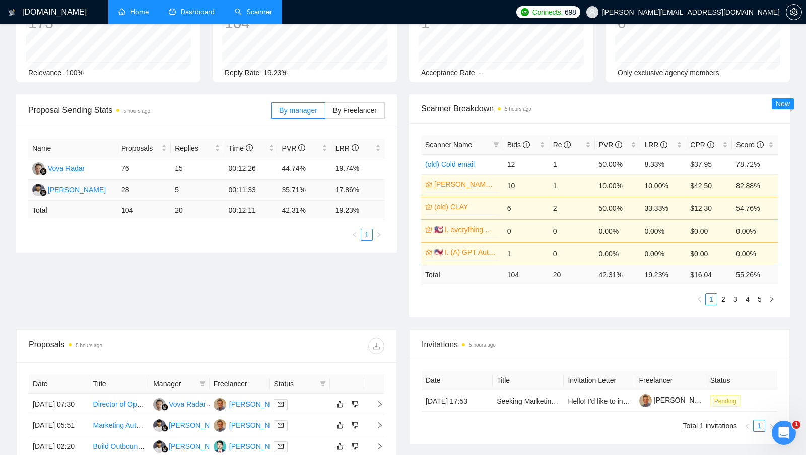
scroll to position [78, 0]
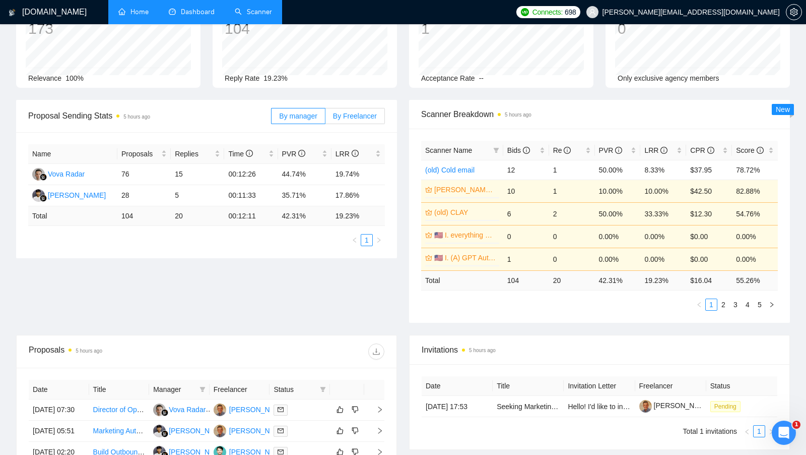
click at [340, 121] on label "By Freelancer" at bounding box center [355, 116] width 59 height 16
click at [326, 118] on input "By Freelancer" at bounding box center [326, 118] width 0 height 0
